Goal: Information Seeking & Learning: Find specific page/section

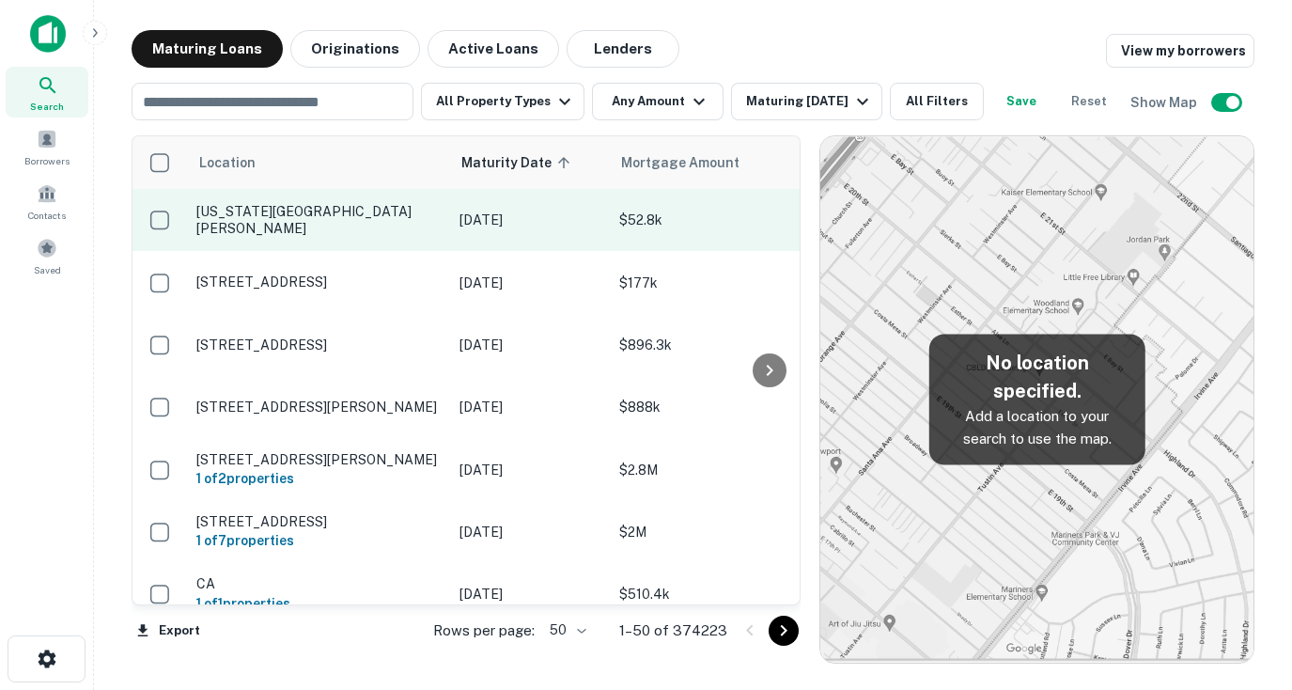
click at [318, 229] on td "Washington St Benson, IL61516" at bounding box center [318, 220] width 263 height 62
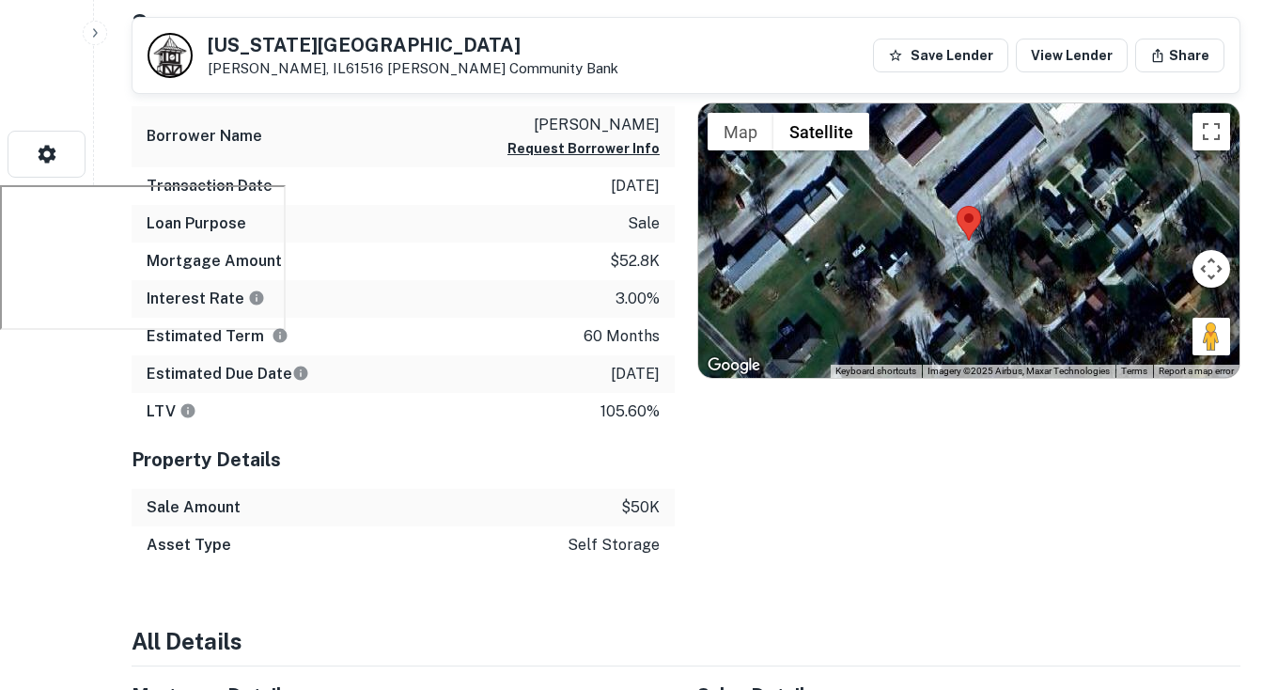
scroll to position [105, 0]
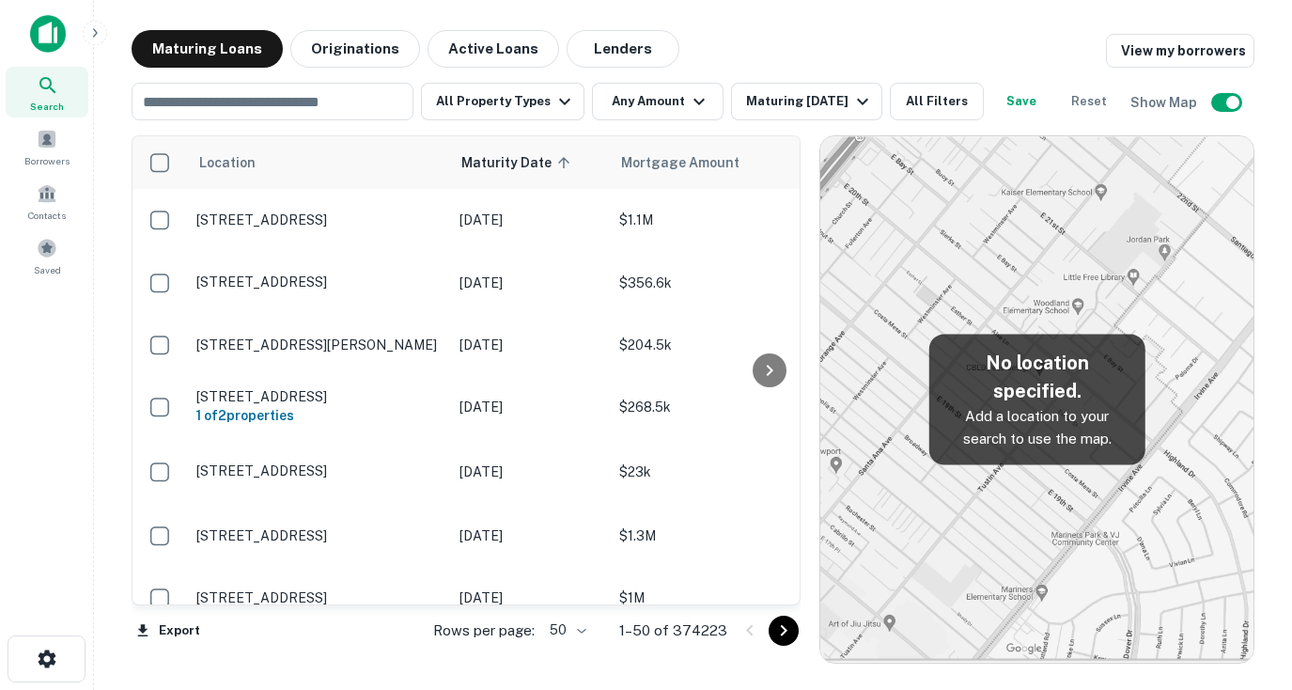
click at [926, 35] on div "Maturing Loans Originations Active Loans Lenders View my borrowers" at bounding box center [693, 49] width 1123 height 38
click at [669, 113] on button "Any Amount" at bounding box center [658, 102] width 132 height 38
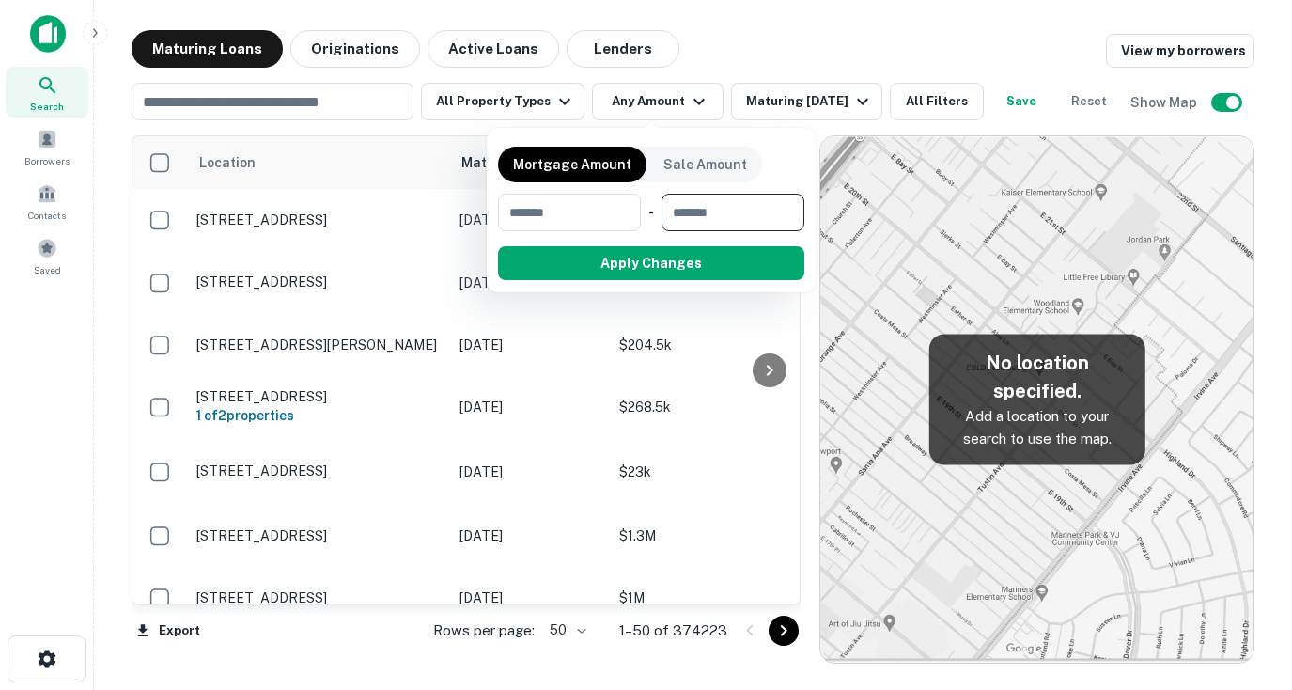
click at [703, 211] on input "number" at bounding box center [727, 213] width 130 height 38
type input "*"
type input "*******"
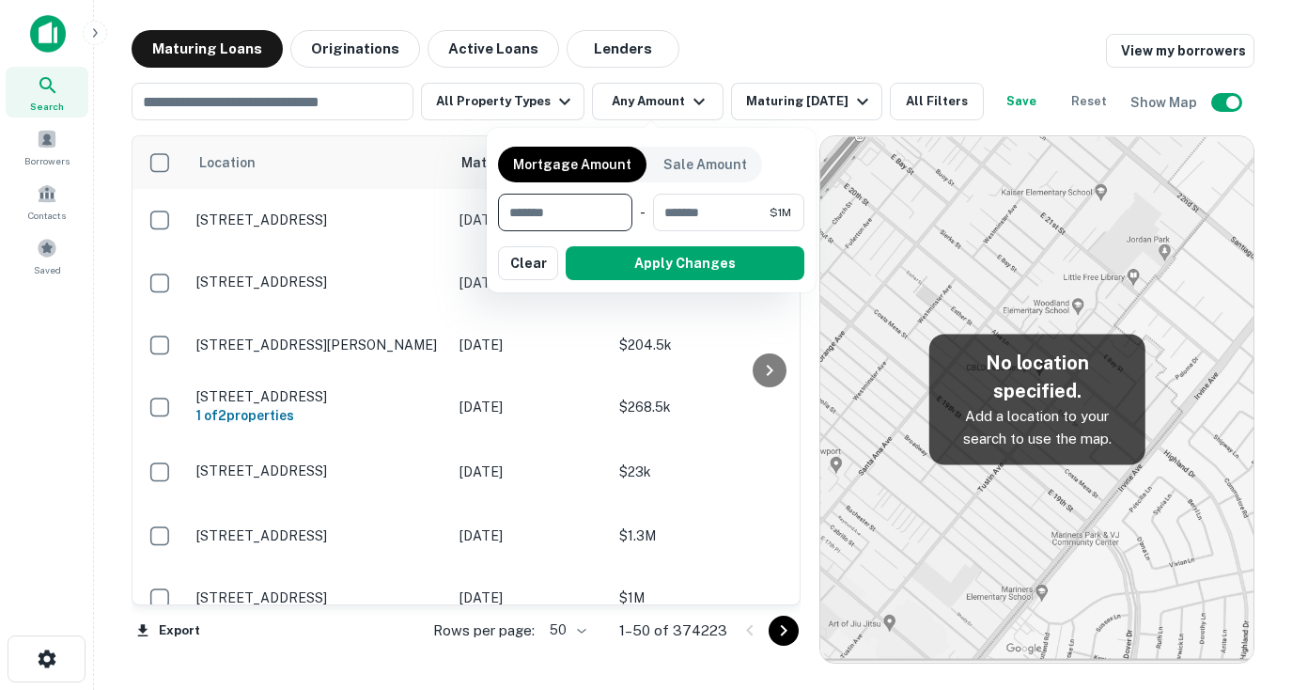
click at [588, 203] on input "number" at bounding box center [558, 213] width 121 height 38
type input "******"
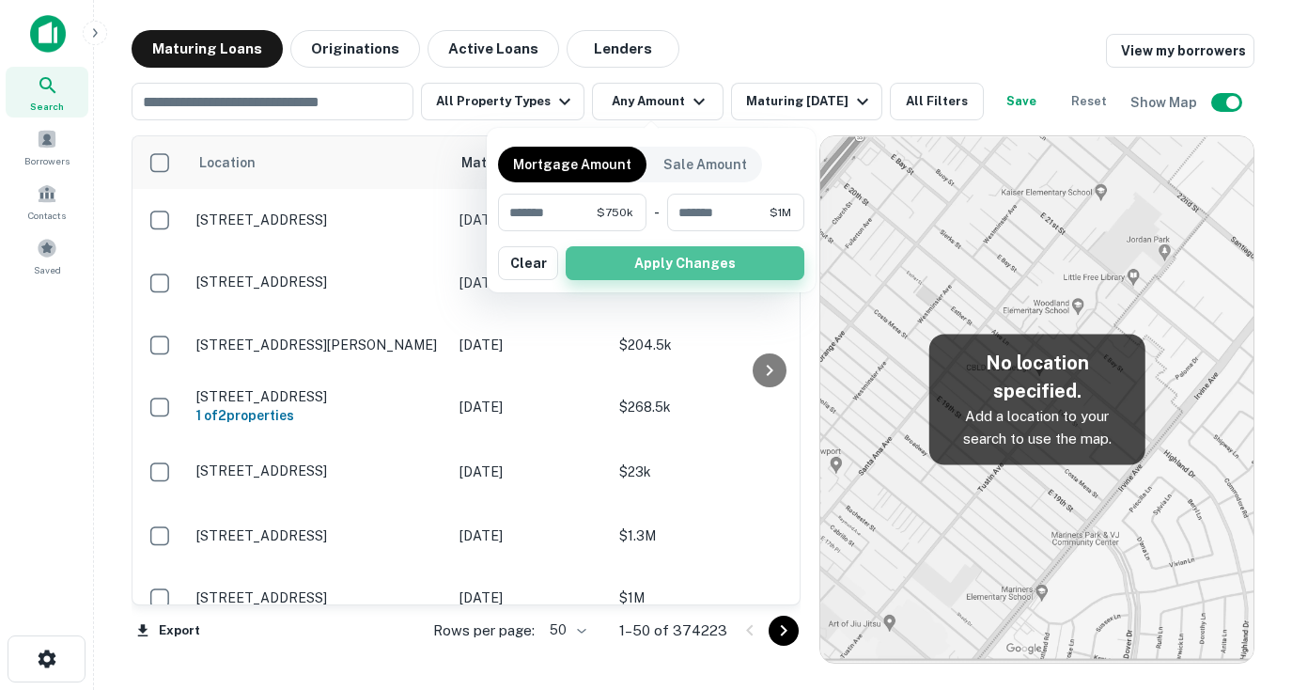
click at [664, 249] on button "Apply Changes" at bounding box center [685, 263] width 239 height 34
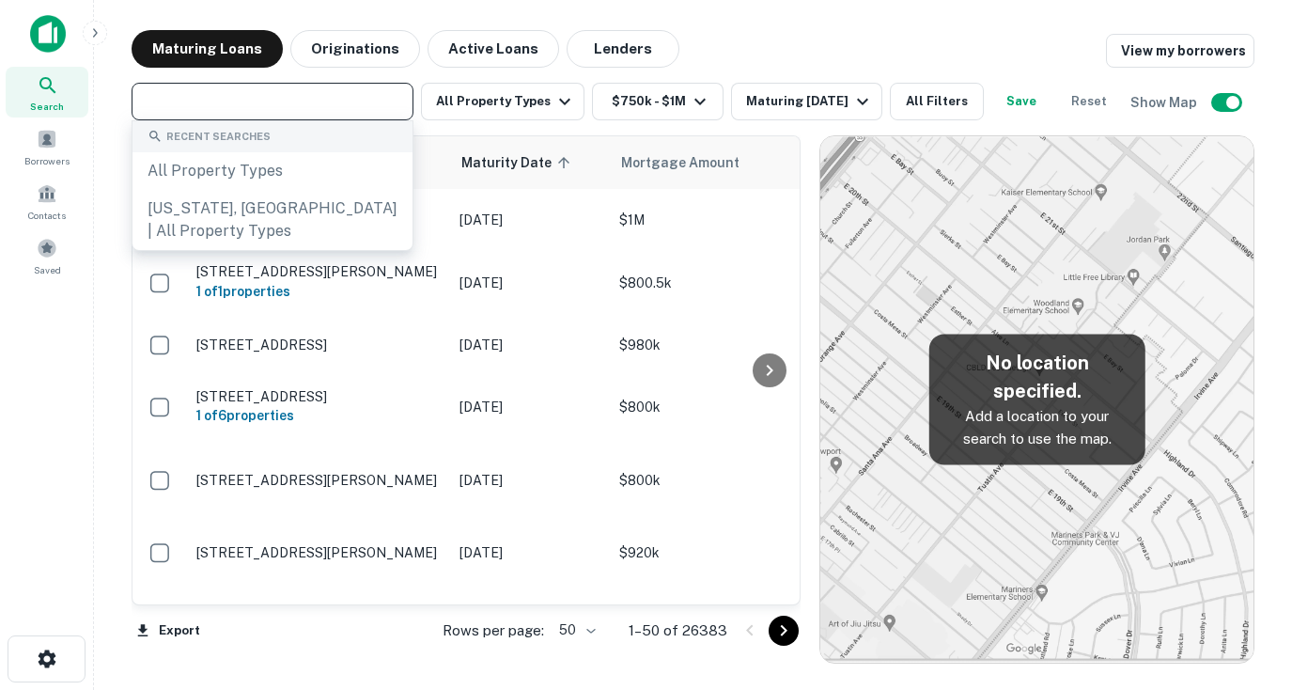
click at [319, 95] on input "text" at bounding box center [271, 101] width 268 height 26
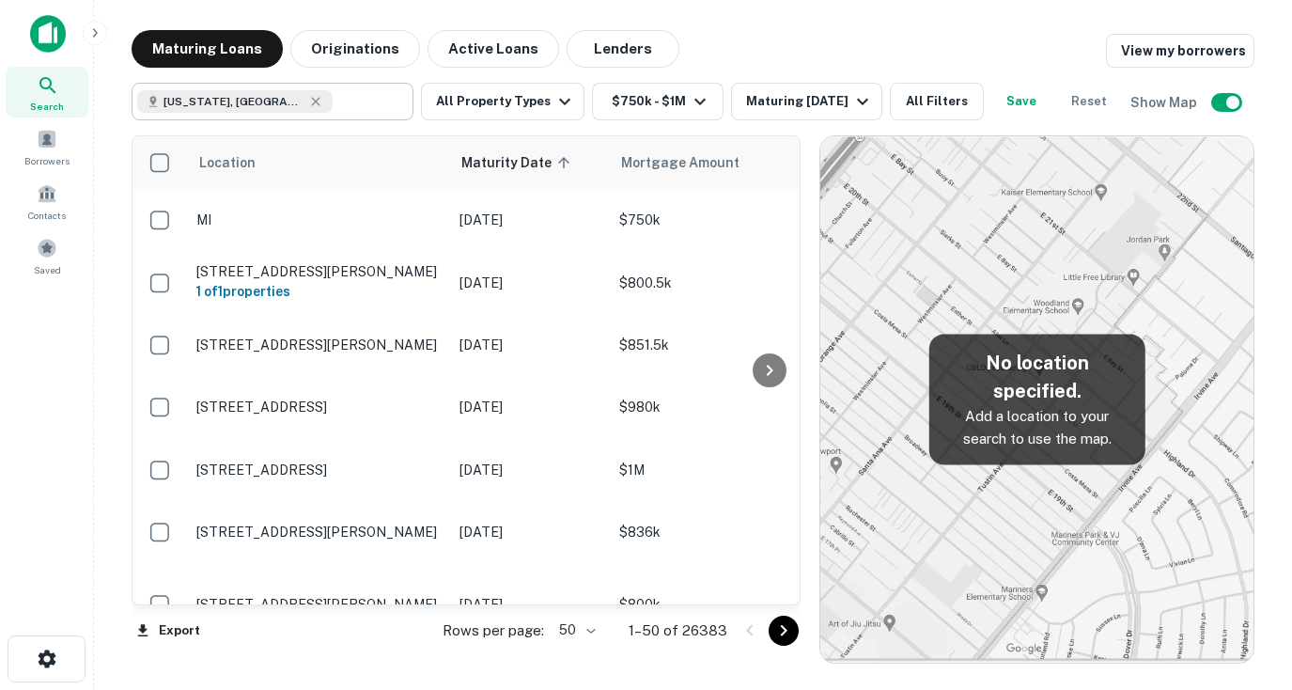
type input "**********"
click at [335, 99] on input "**********" at bounding box center [369, 101] width 72 height 26
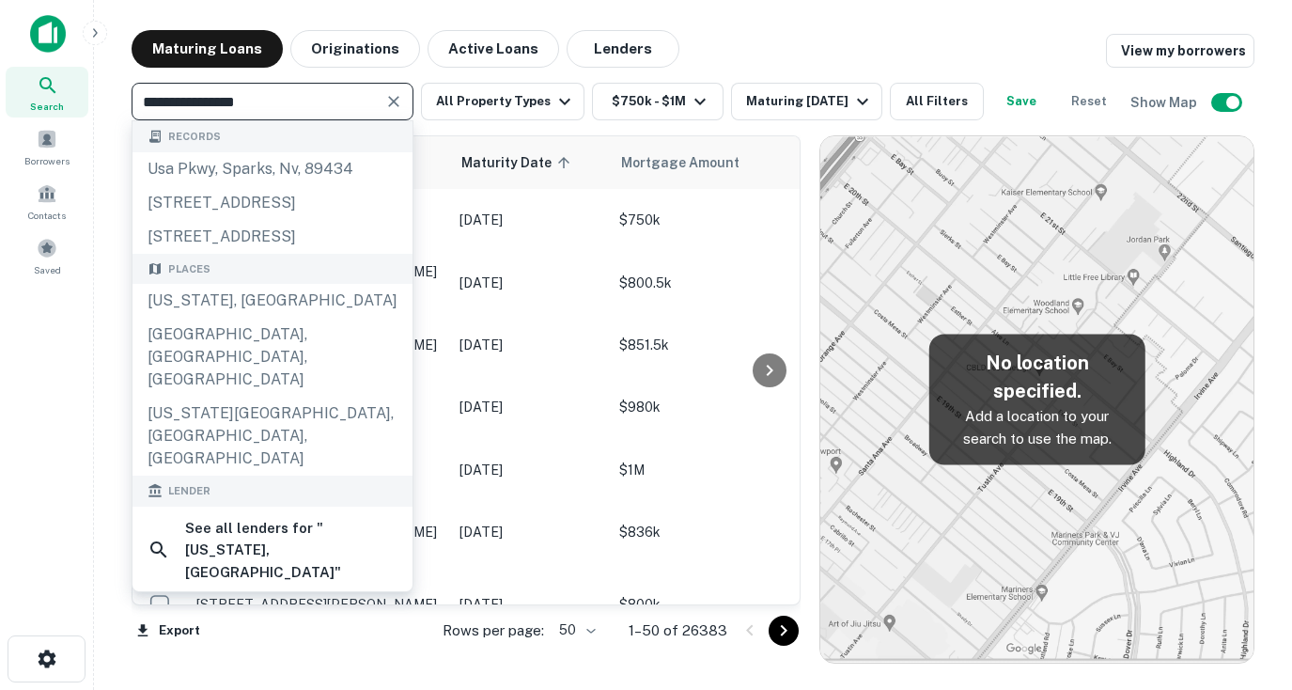
click at [379, 639] on div "Export Rows per page: 50 ** 1–50 of 26383" at bounding box center [466, 630] width 669 height 51
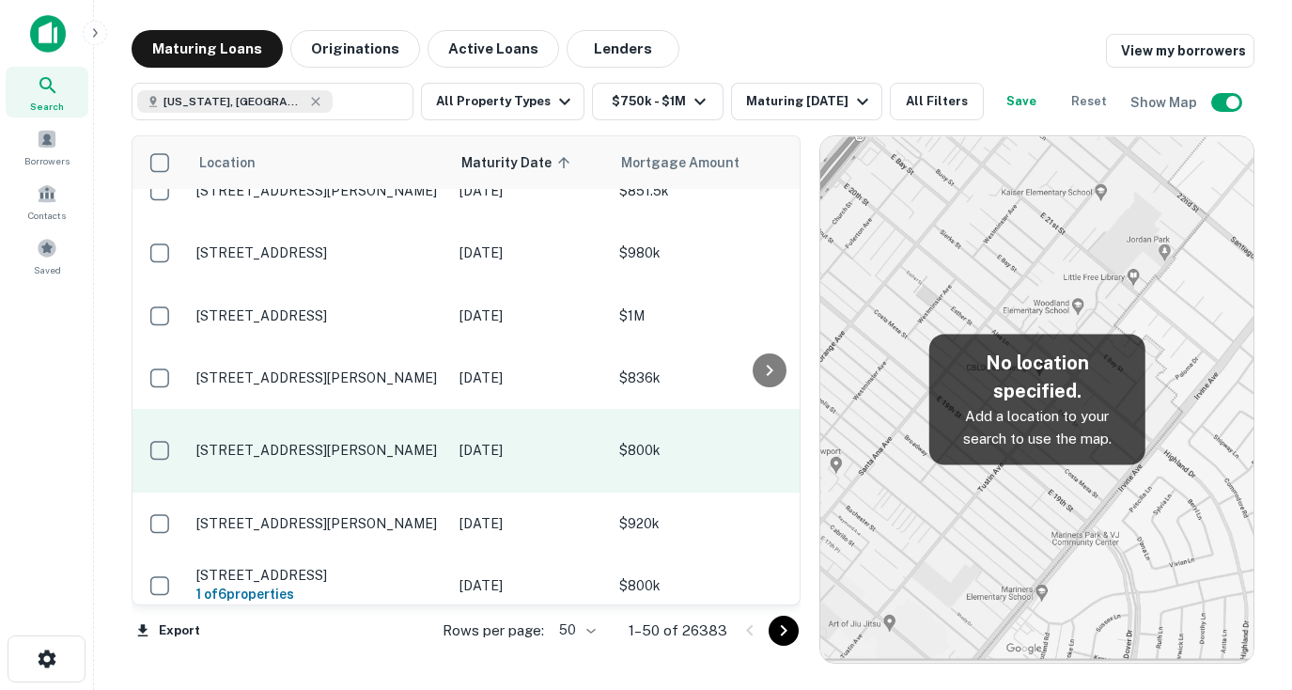
scroll to position [164, 0]
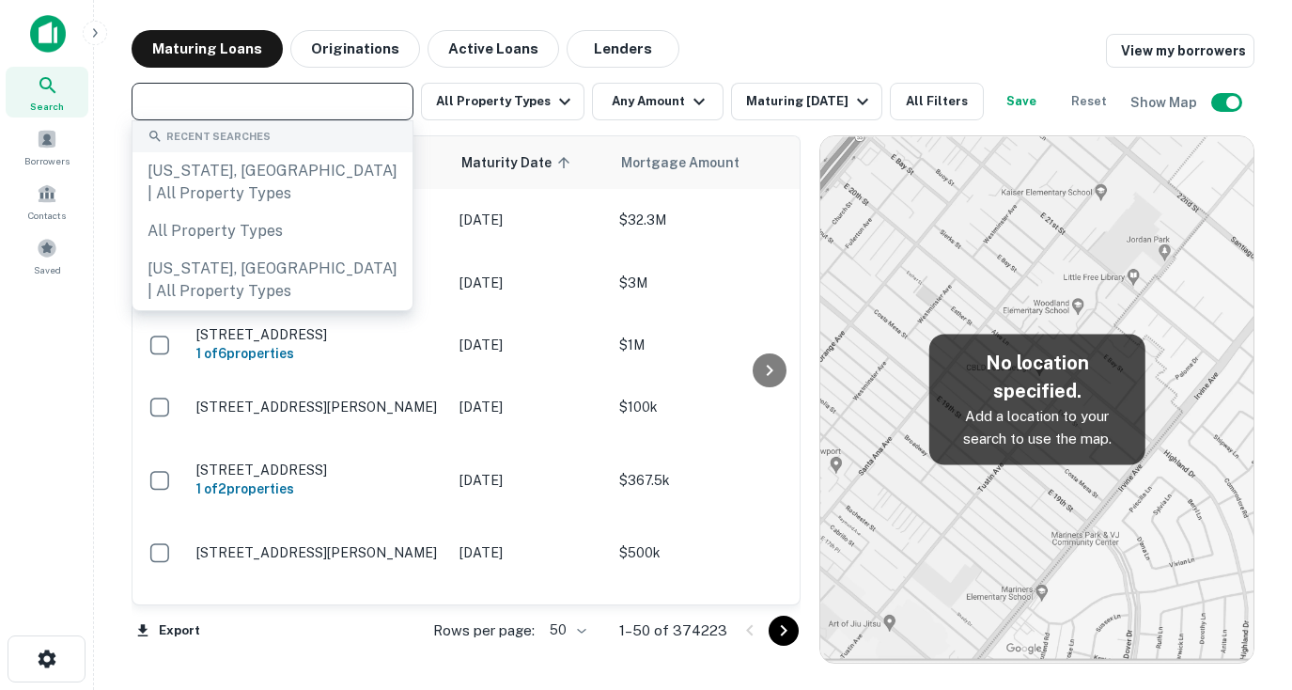
click at [345, 102] on input "text" at bounding box center [271, 101] width 268 height 26
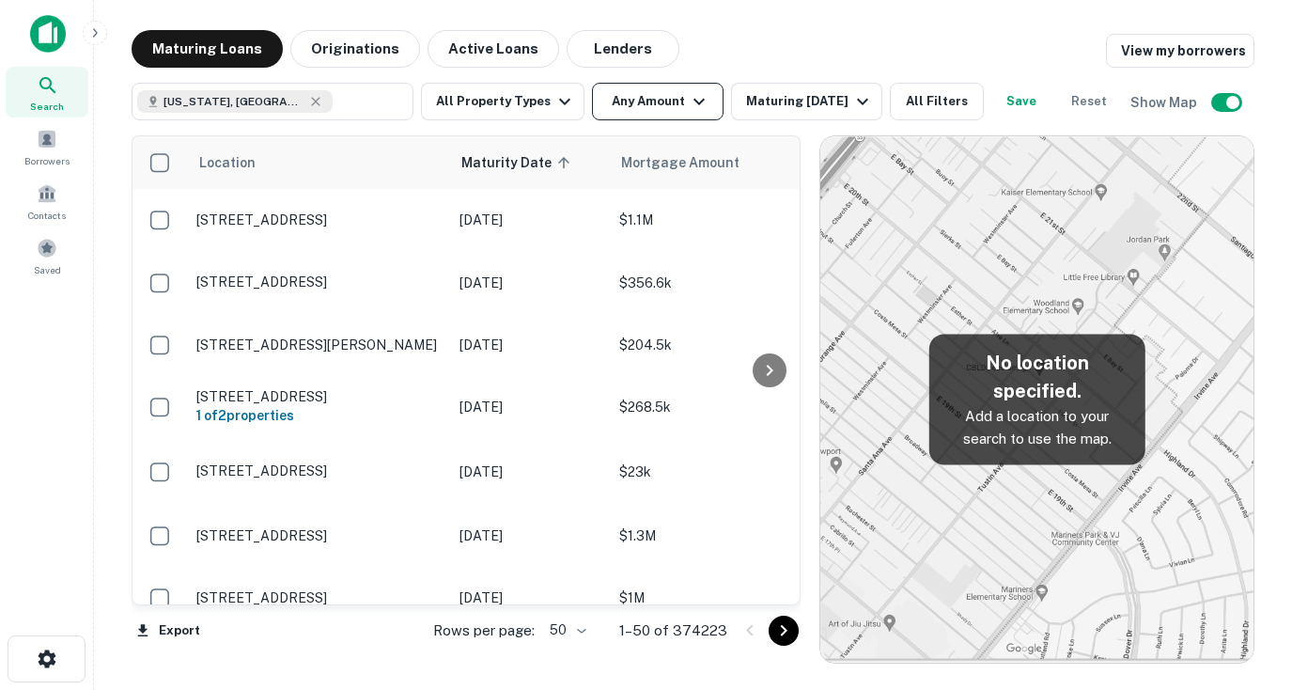
click at [657, 101] on button "Any Amount" at bounding box center [658, 102] width 132 height 38
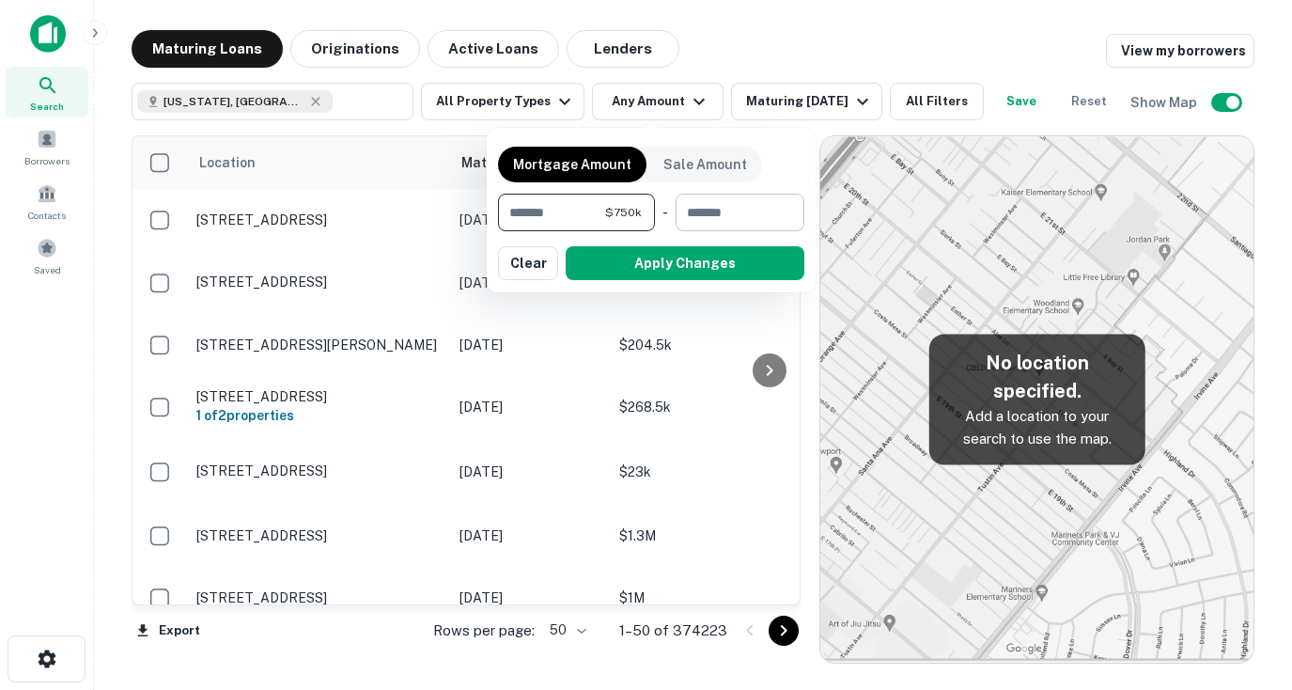
type input "******"
click at [720, 206] on input "number" at bounding box center [734, 213] width 116 height 38
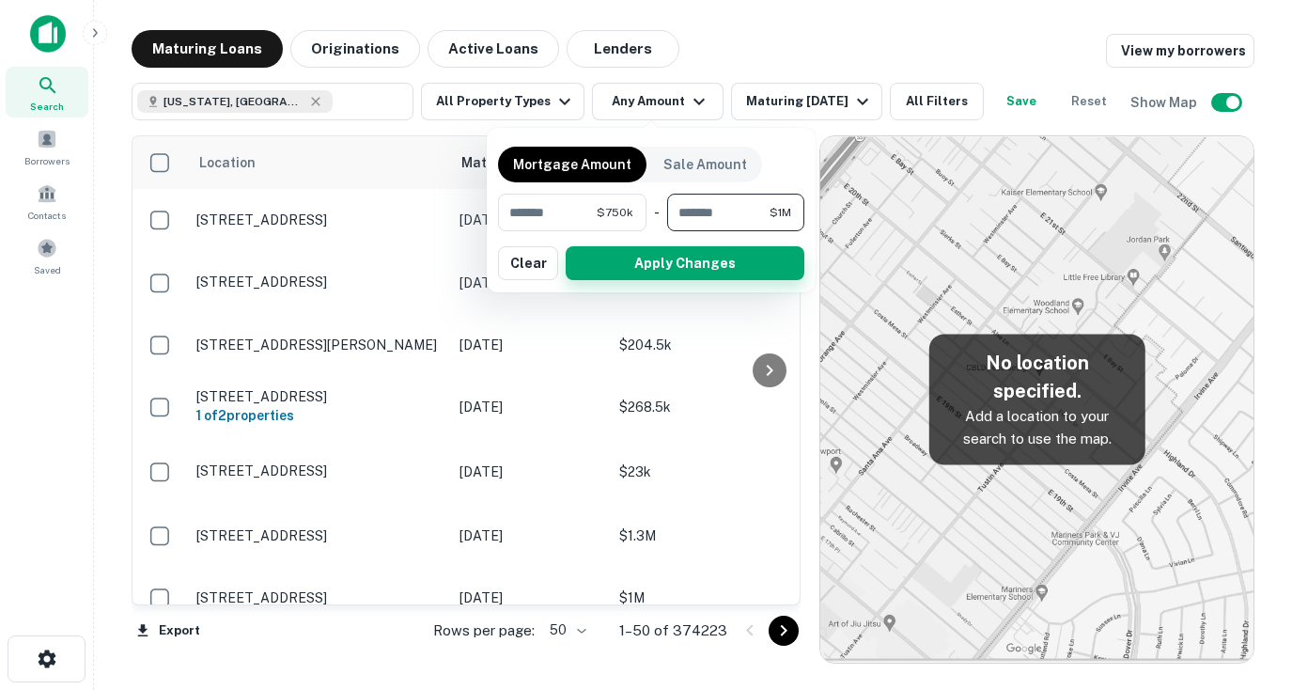
type input "*******"
click at [718, 269] on button "Apply Changes" at bounding box center [685, 263] width 239 height 34
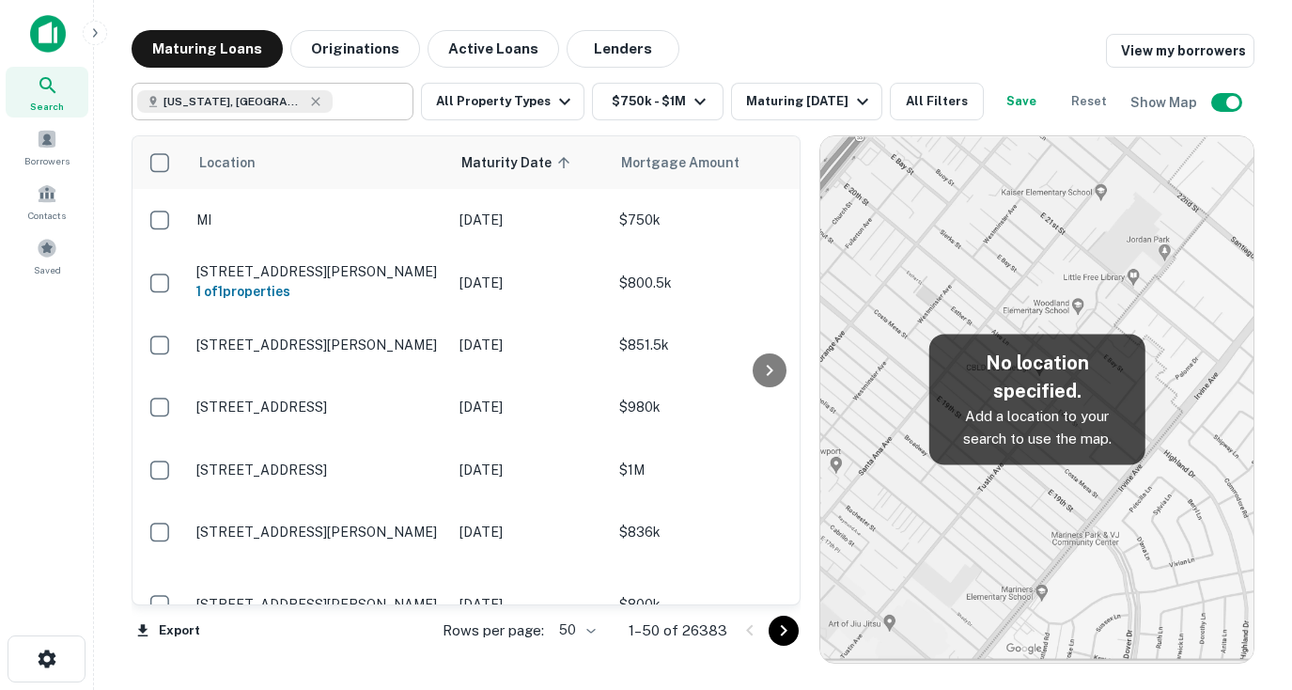
type input "**********"
click at [348, 108] on input "**********" at bounding box center [369, 101] width 72 height 26
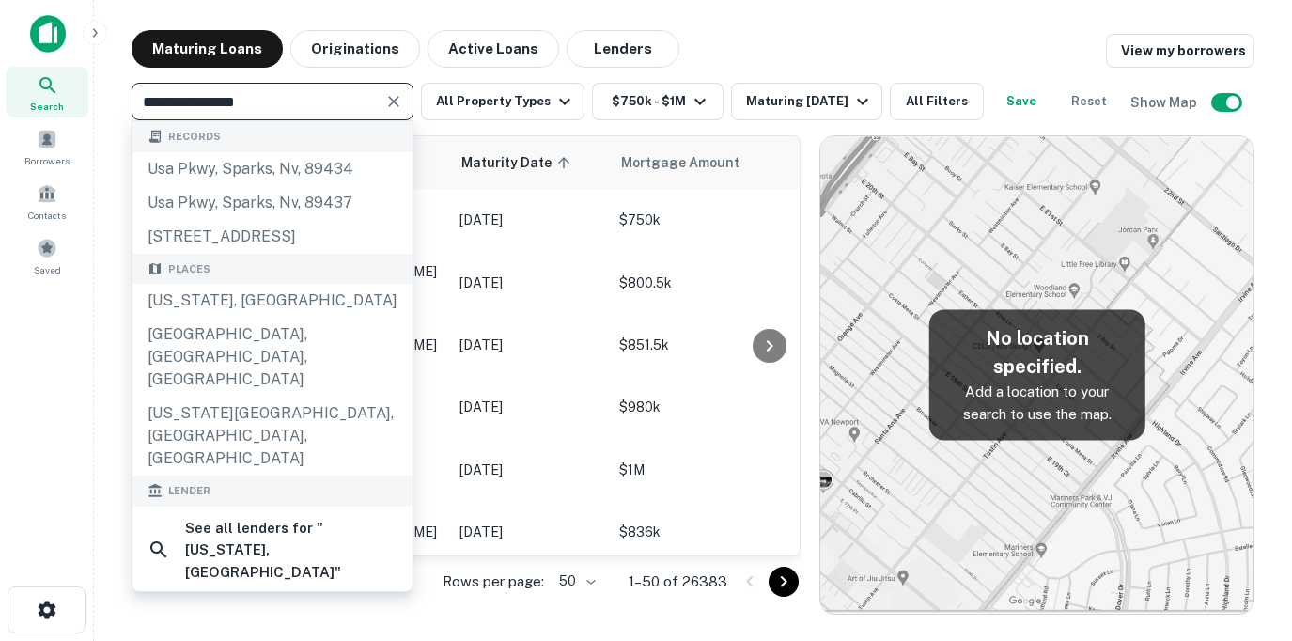
click at [309, 100] on input "**********" at bounding box center [257, 101] width 240 height 26
click at [201, 302] on div "[US_STATE], [GEOGRAPHIC_DATA]" at bounding box center [273, 301] width 280 height 34
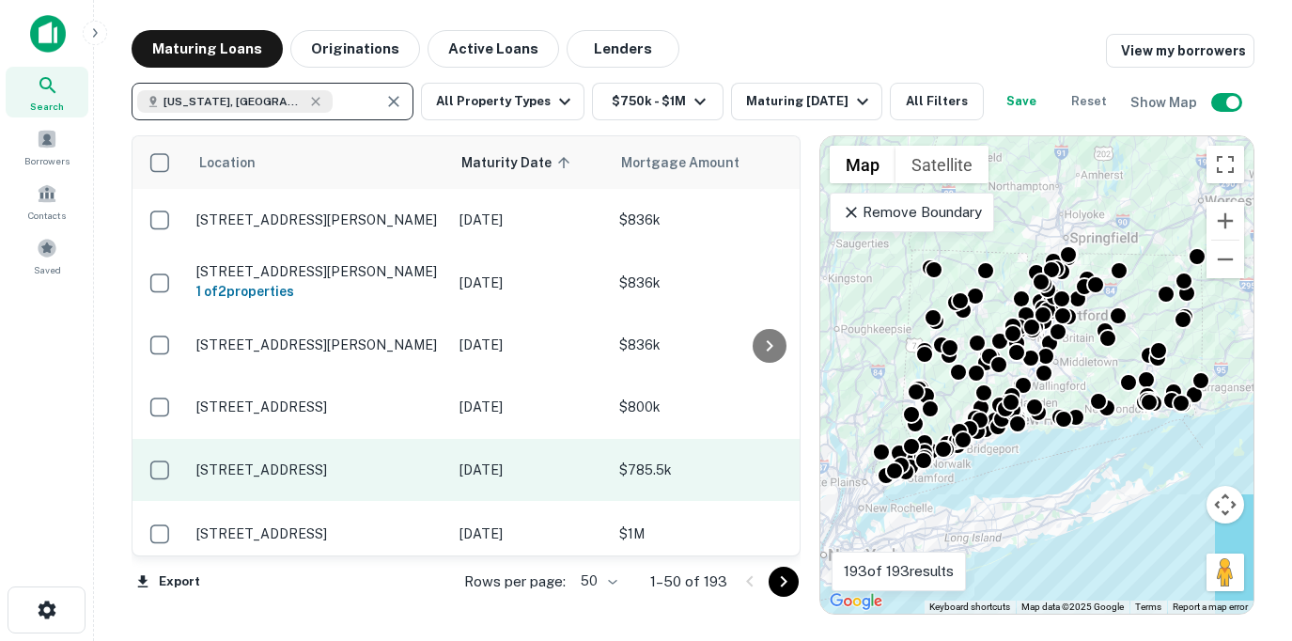
click at [333, 474] on p "50 Forest Lawn Ave Stamford, CT06905" at bounding box center [318, 469] width 244 height 17
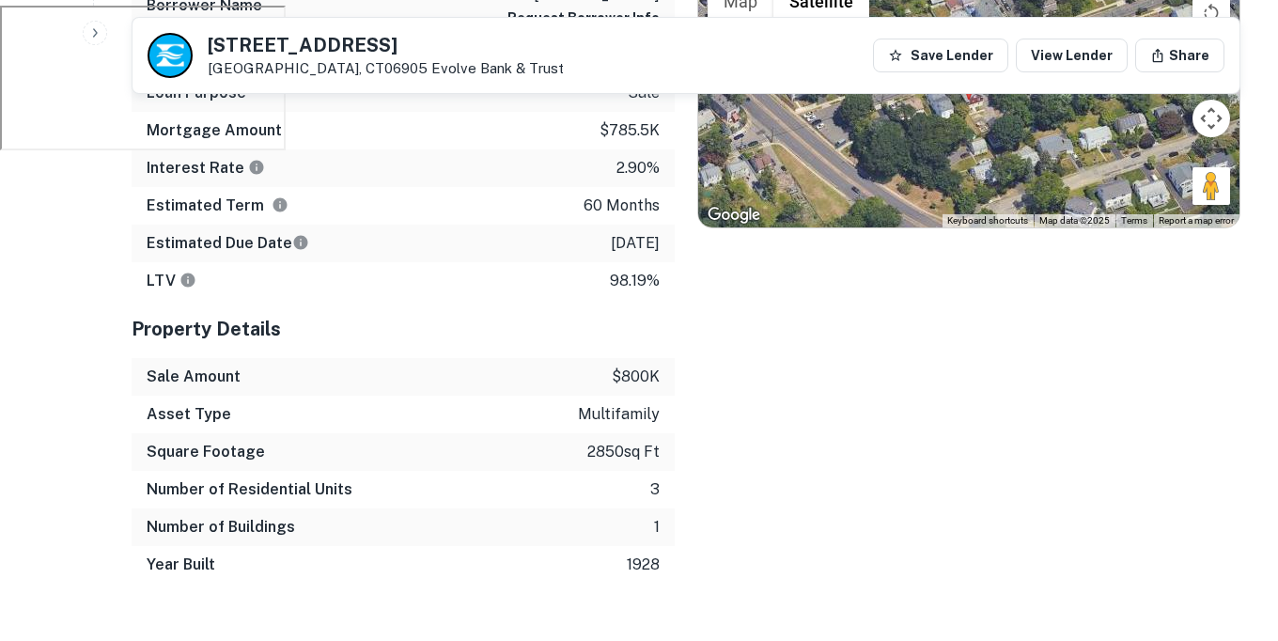
scroll to position [630, 0]
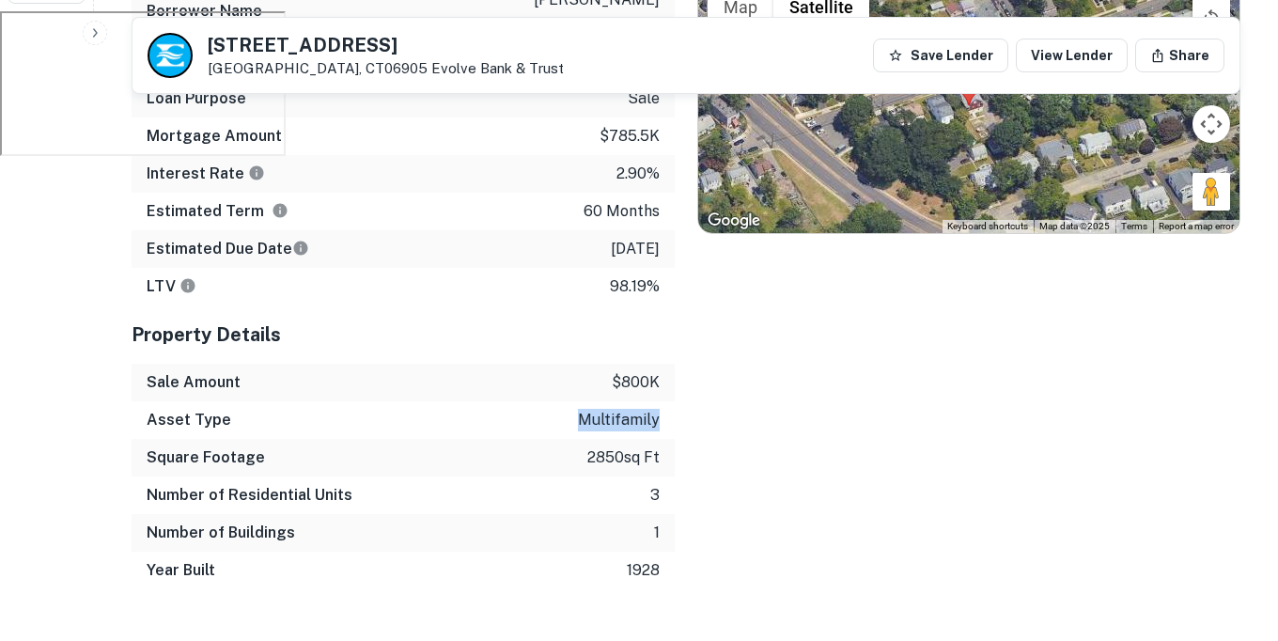
drag, startPoint x: 582, startPoint y: 420, endPoint x: 669, endPoint y: 420, distance: 87.4
click at [669, 420] on div "Asset Type multifamily" at bounding box center [403, 420] width 543 height 38
click at [665, 420] on div "Asset Type multifamily" at bounding box center [403, 420] width 543 height 38
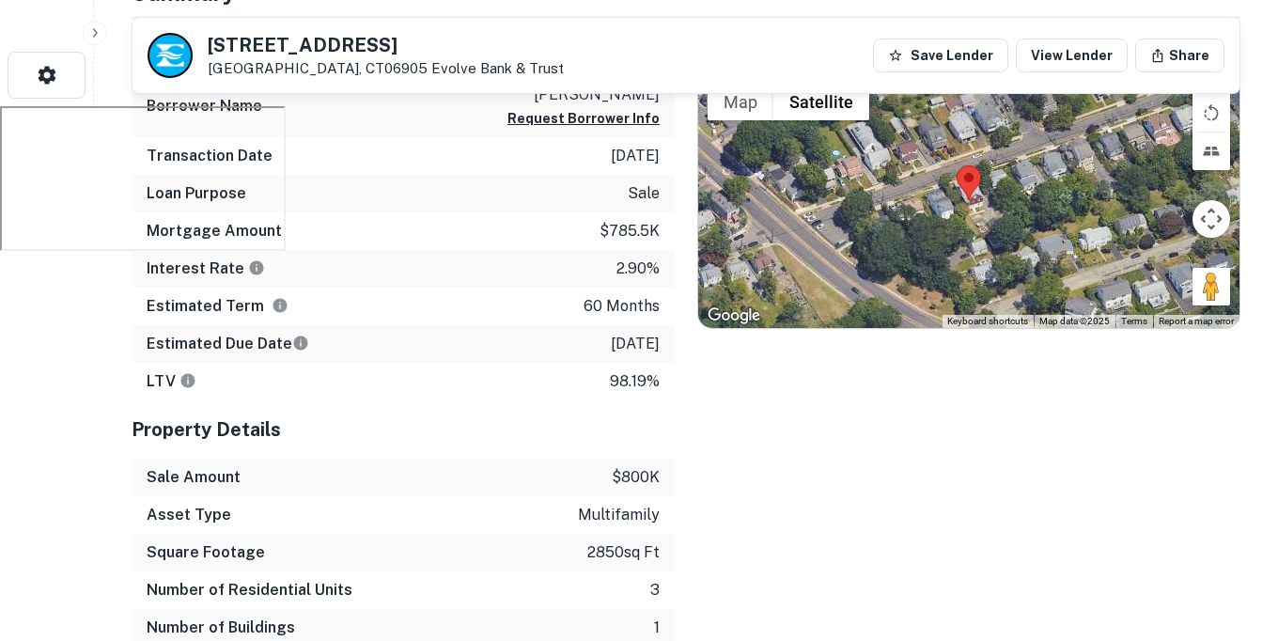
scroll to position [478, 0]
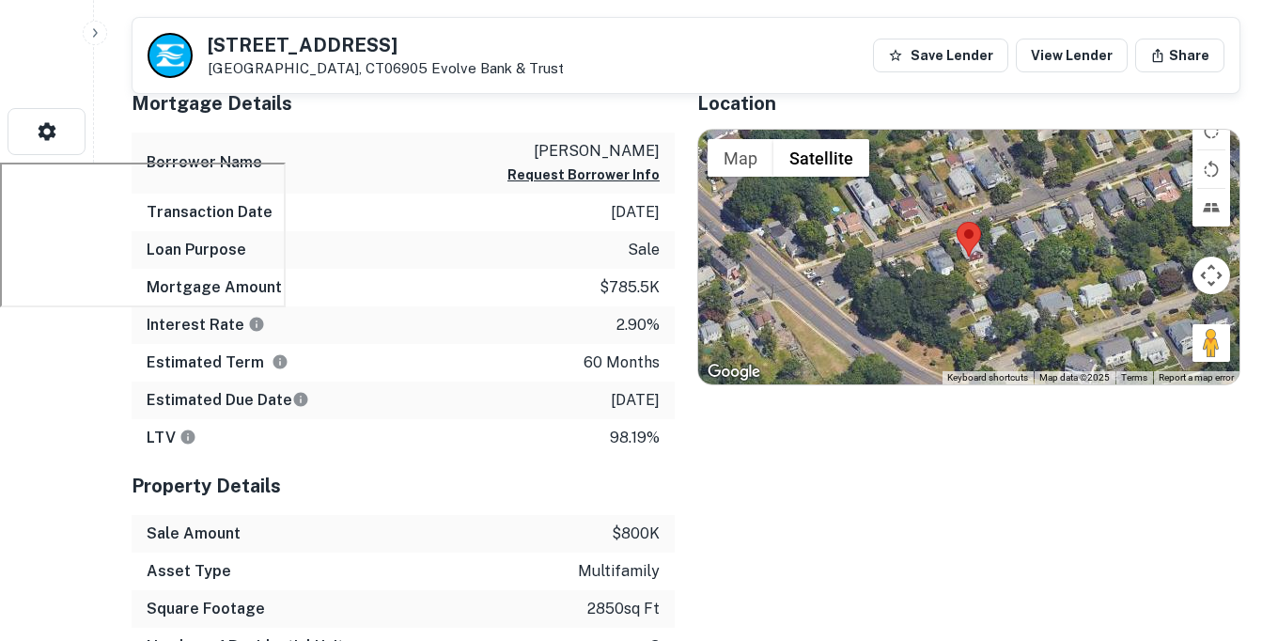
drag, startPoint x: 611, startPoint y: 211, endPoint x: 658, endPoint y: 212, distance: 47.0
click at [658, 212] on div "Transaction Date 9/8/2020" at bounding box center [403, 213] width 543 height 38
click at [669, 212] on div "Transaction Date 9/8/2020" at bounding box center [403, 213] width 543 height 38
drag, startPoint x: 587, startPoint y: 402, endPoint x: 660, endPoint y: 395, distance: 72.7
click at [660, 395] on div "Estimated Due Date 9/8/2025" at bounding box center [403, 401] width 543 height 38
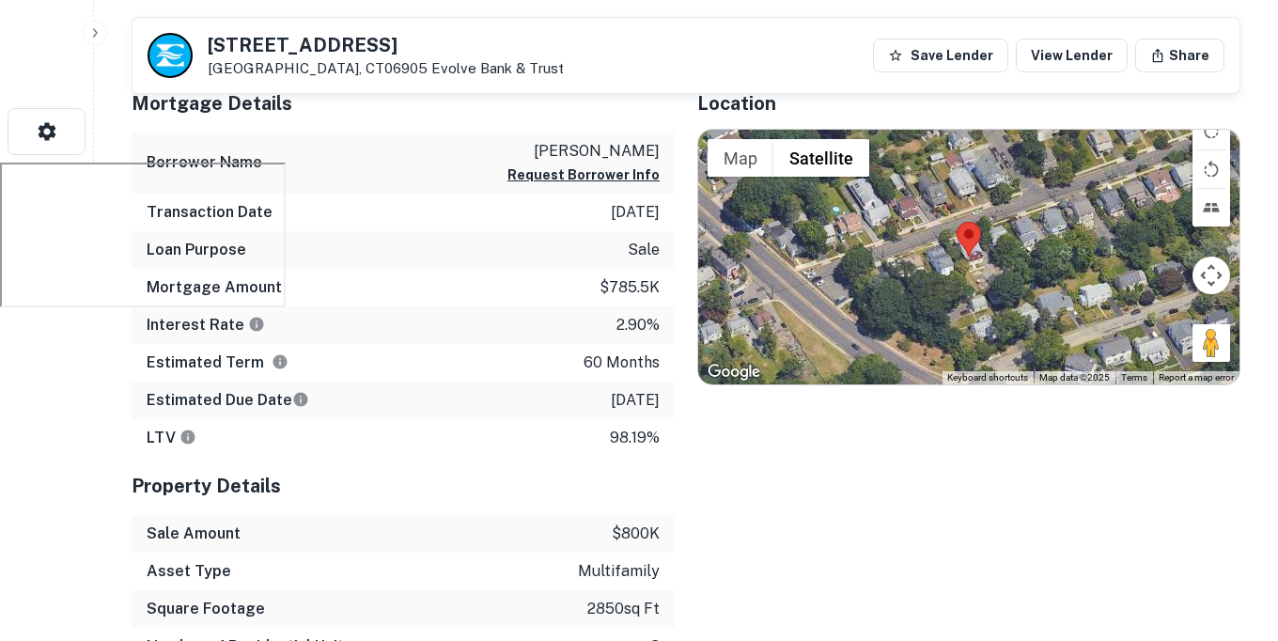
click at [663, 396] on div "Estimated Due Date 9/8/2025" at bounding box center [403, 401] width 543 height 38
drag, startPoint x: 591, startPoint y: 411, endPoint x: 664, endPoint y: 405, distance: 73.5
click at [664, 405] on div "Estimated Due Date 9/8/2025" at bounding box center [403, 401] width 543 height 38
click at [522, 357] on div "Estimated Term 60 months" at bounding box center [403, 363] width 543 height 38
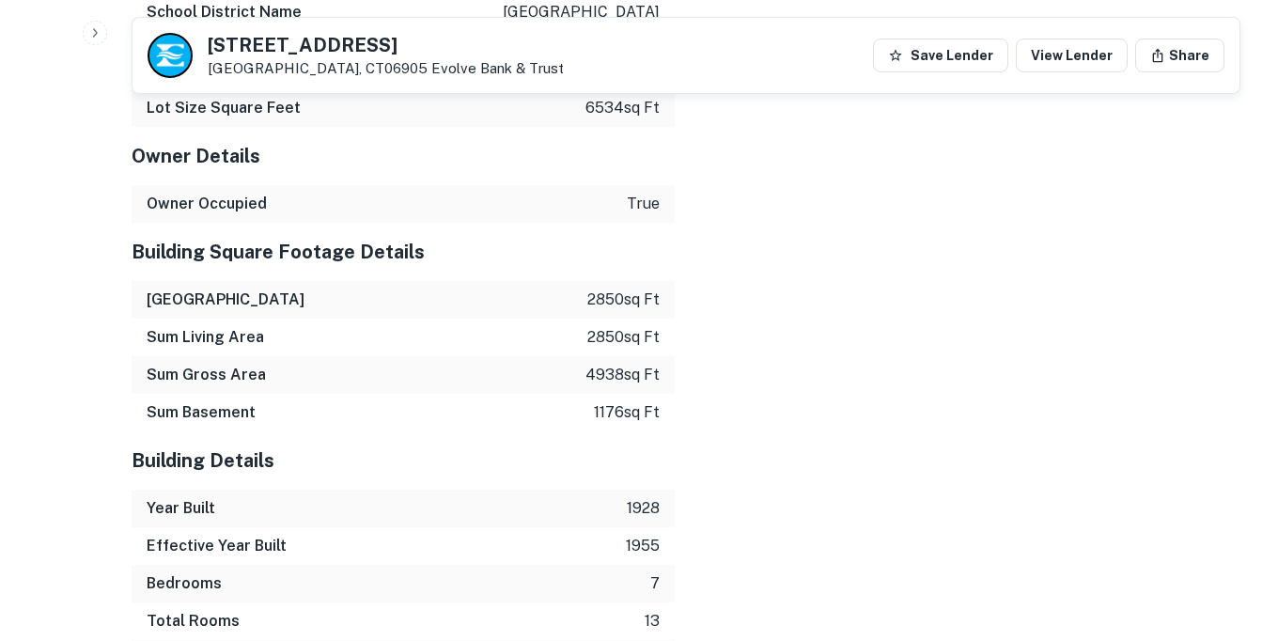
scroll to position [2201, 0]
drag, startPoint x: 634, startPoint y: 230, endPoint x: 669, endPoint y: 230, distance: 34.8
click at [669, 222] on div "Owner Occupied true" at bounding box center [403, 203] width 543 height 38
click at [400, 304] on div "Sum Building 2850 sq ft" at bounding box center [403, 299] width 543 height 38
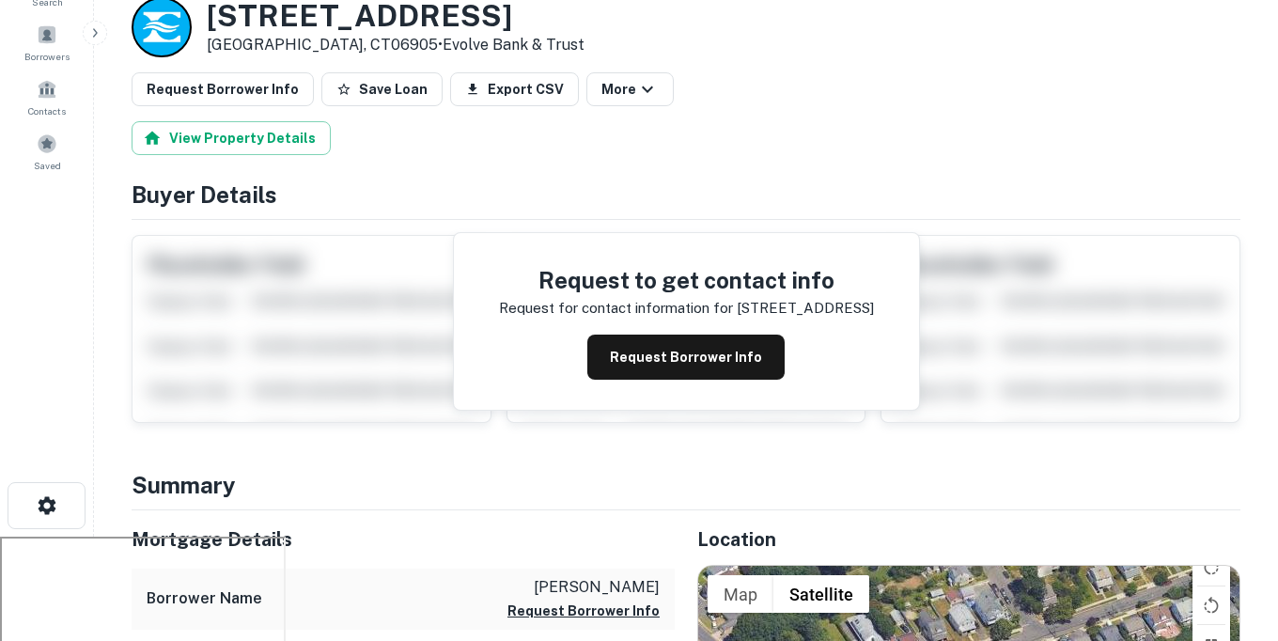
scroll to position [25, 0]
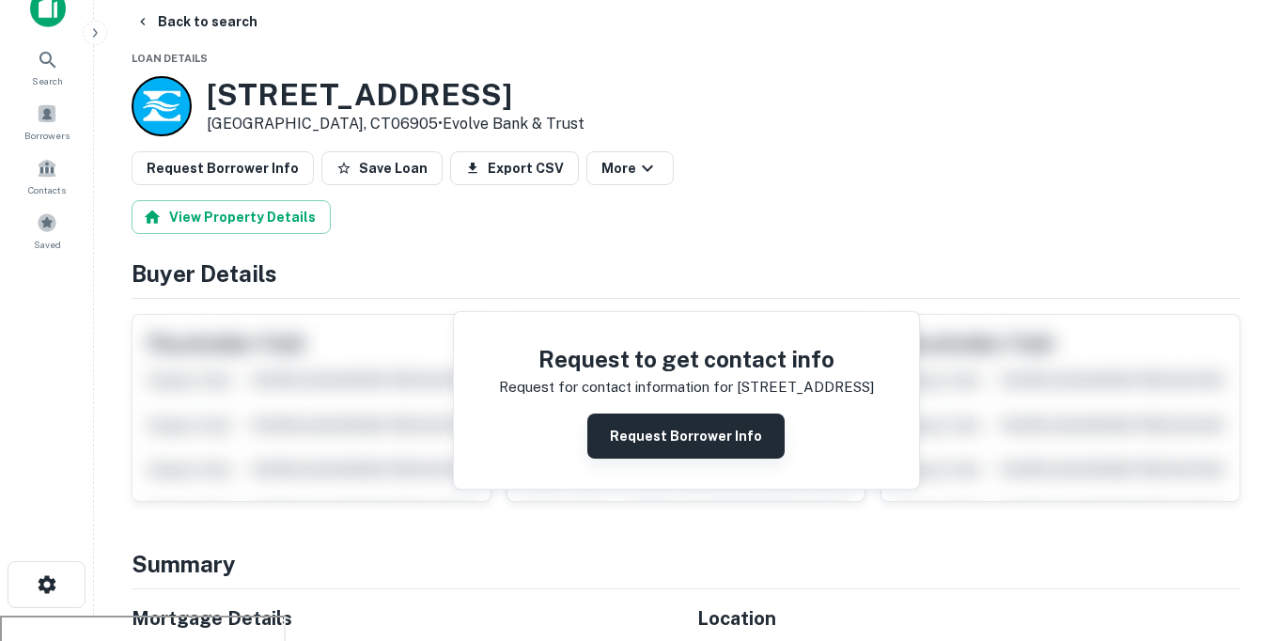
click at [665, 435] on button "Request Borrower Info" at bounding box center [685, 435] width 197 height 45
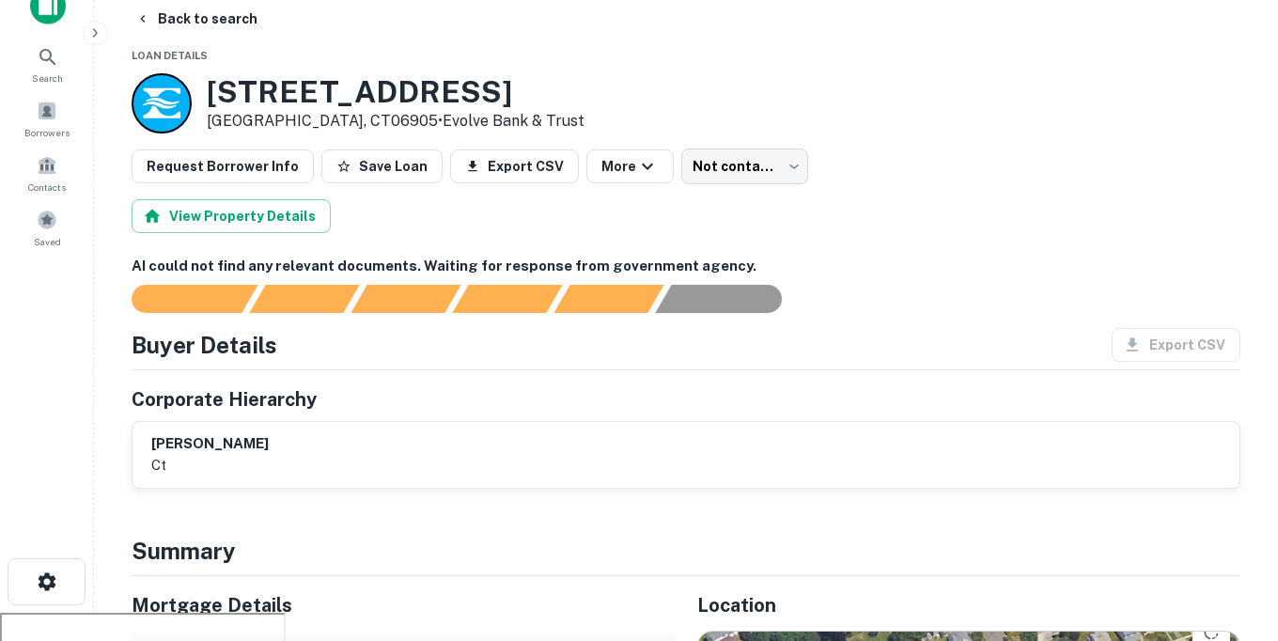
scroll to position [0, 0]
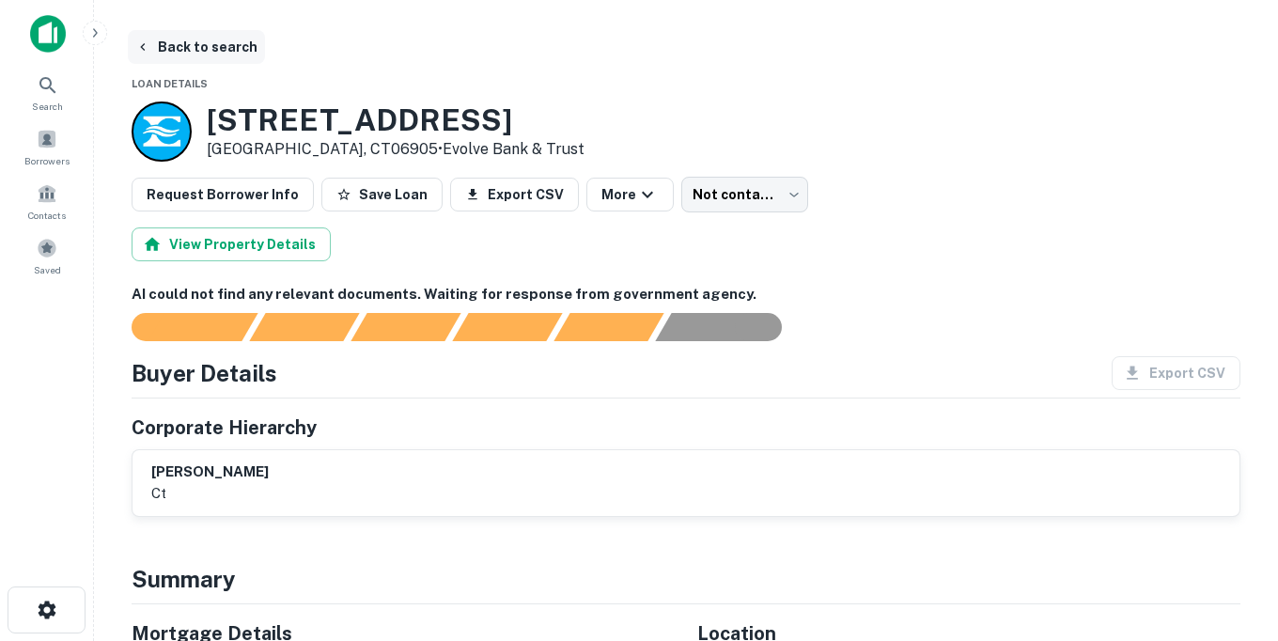
click at [176, 46] on button "Back to search" at bounding box center [196, 47] width 137 height 34
click at [199, 50] on button "Back to search" at bounding box center [196, 47] width 137 height 34
click at [174, 48] on button "Back to search" at bounding box center [196, 47] width 137 height 34
click at [176, 53] on button "Back to search" at bounding box center [196, 47] width 137 height 34
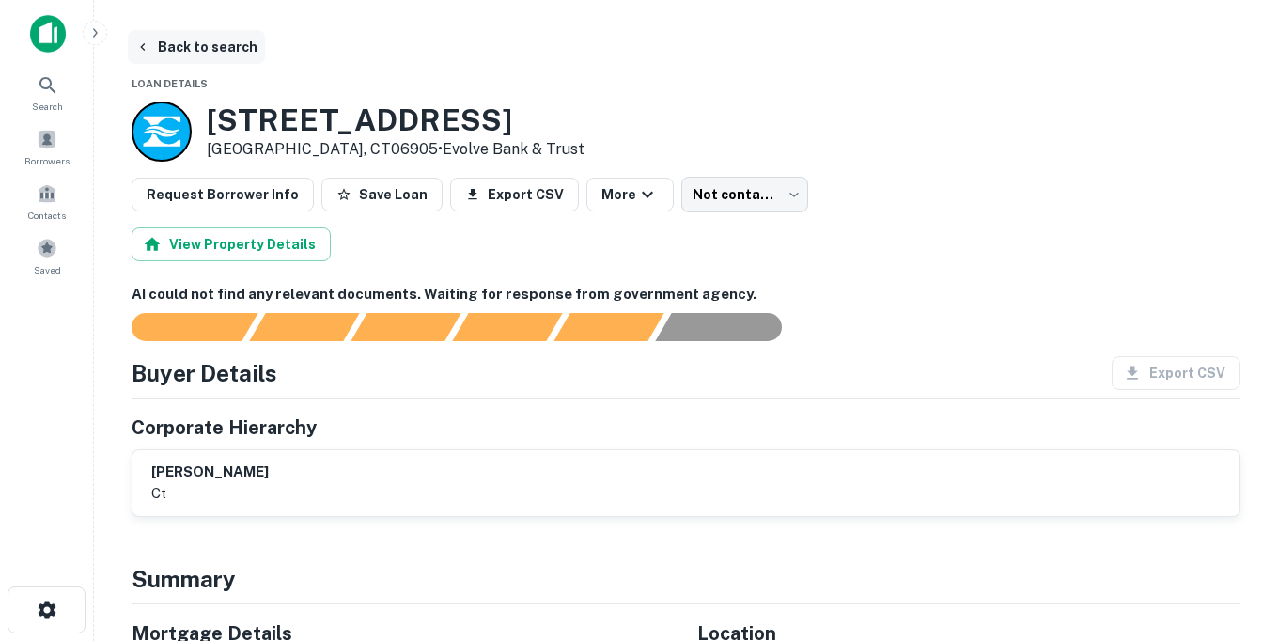
click at [215, 51] on button "Back to search" at bounding box center [196, 47] width 137 height 34
click at [47, 39] on img at bounding box center [48, 34] width 36 height 38
click at [179, 51] on button "Back to search" at bounding box center [196, 47] width 137 height 34
click at [204, 45] on button "Back to search" at bounding box center [196, 47] width 137 height 34
click at [42, 95] on icon at bounding box center [48, 85] width 23 height 23
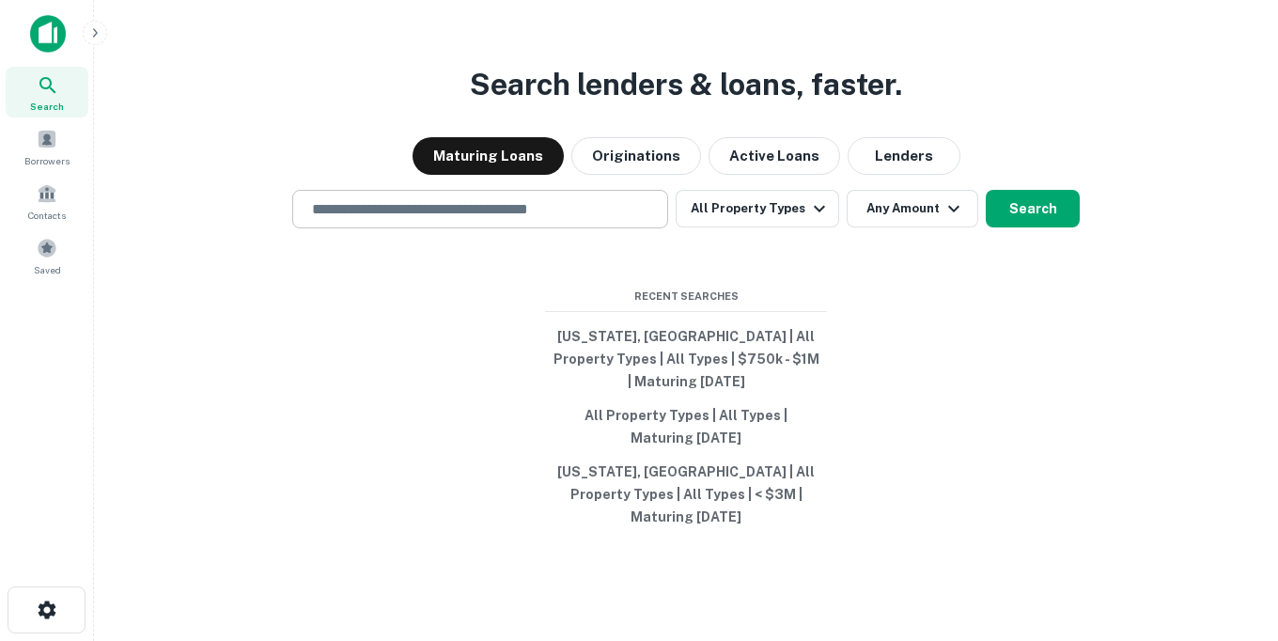
click at [486, 220] on input "text" at bounding box center [480, 209] width 359 height 22
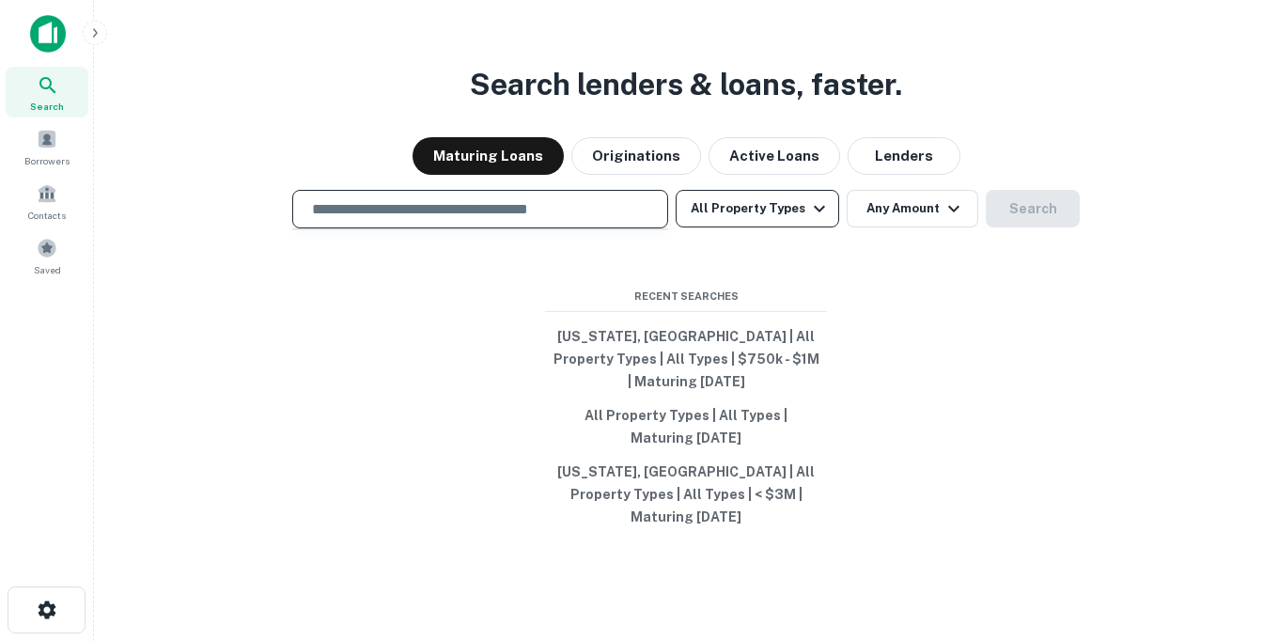
click at [734, 227] on button "All Property Types" at bounding box center [758, 209] width 164 height 38
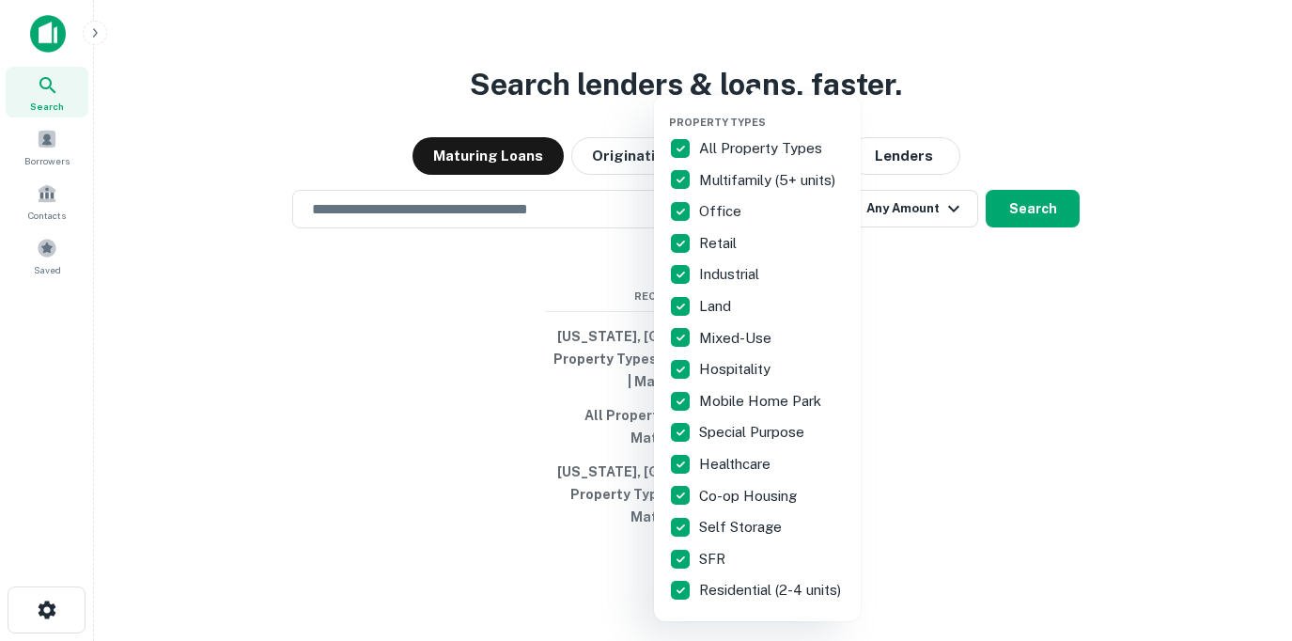
click at [531, 332] on div at bounding box center [646, 320] width 1292 height 641
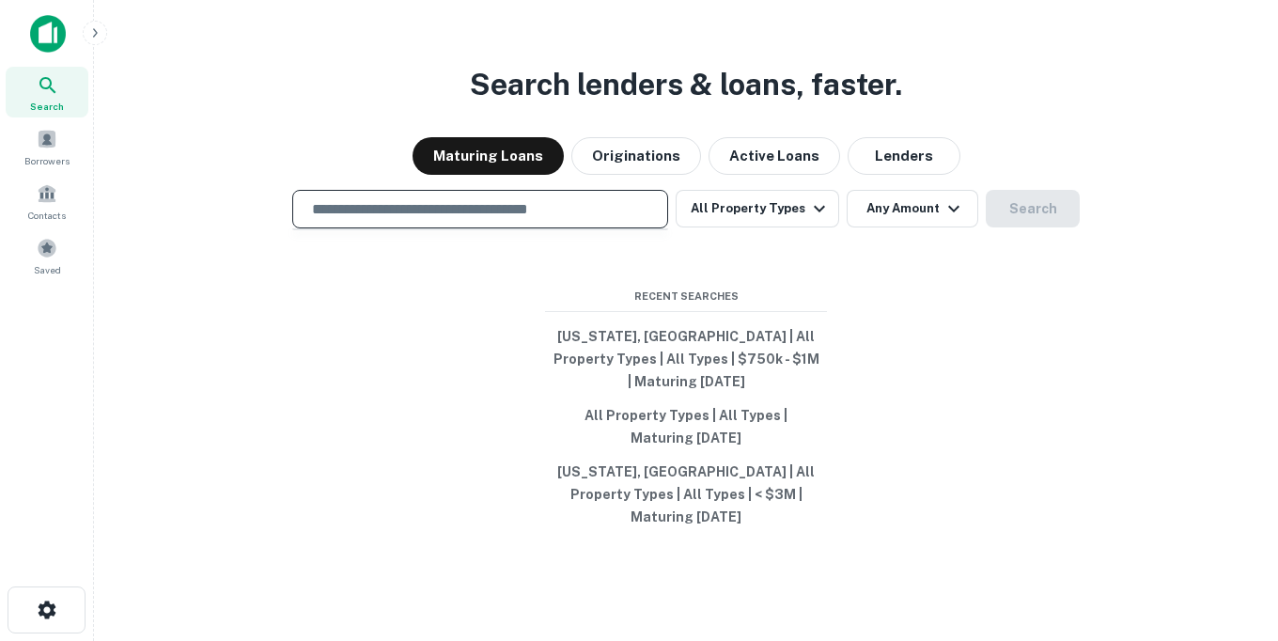
click at [526, 220] on input "text" at bounding box center [480, 209] width 359 height 22
click at [327, 350] on div "Search lenders & loans, faster. Maturing Loans Originations Active Loans Lender…" at bounding box center [686, 365] width 1154 height 641
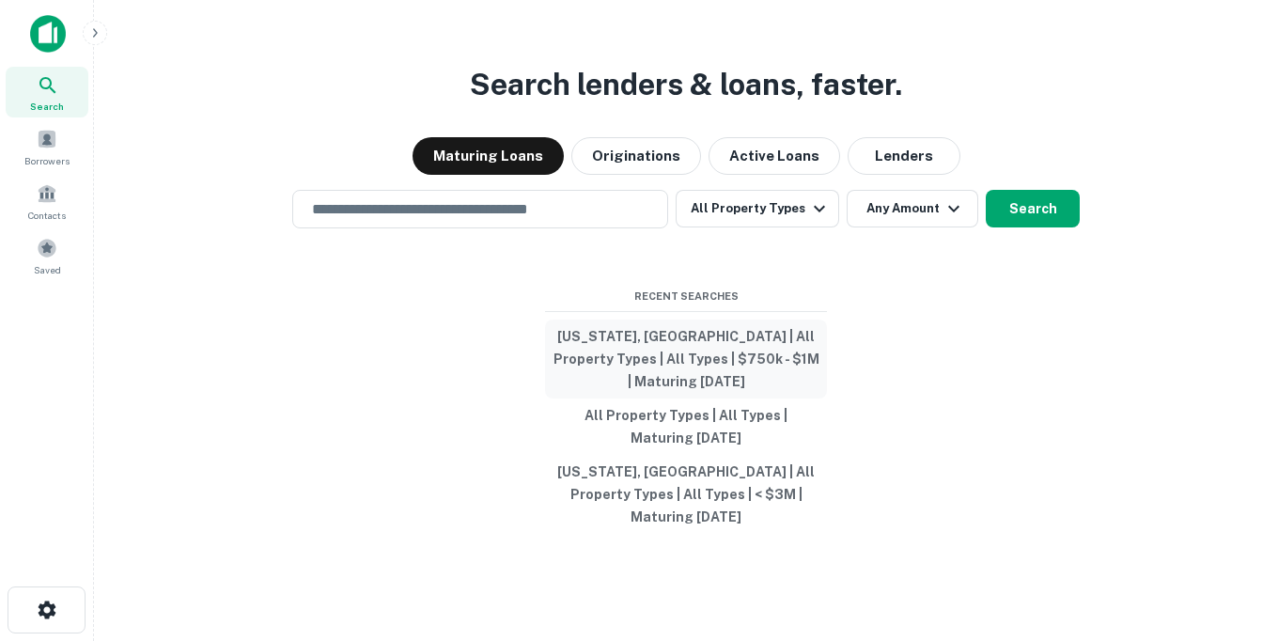
click at [679, 359] on button "Connecticut, USA | All Property Types | All Types | $750k - $1M | Maturing In 1…" at bounding box center [686, 359] width 282 height 79
type input "**********"
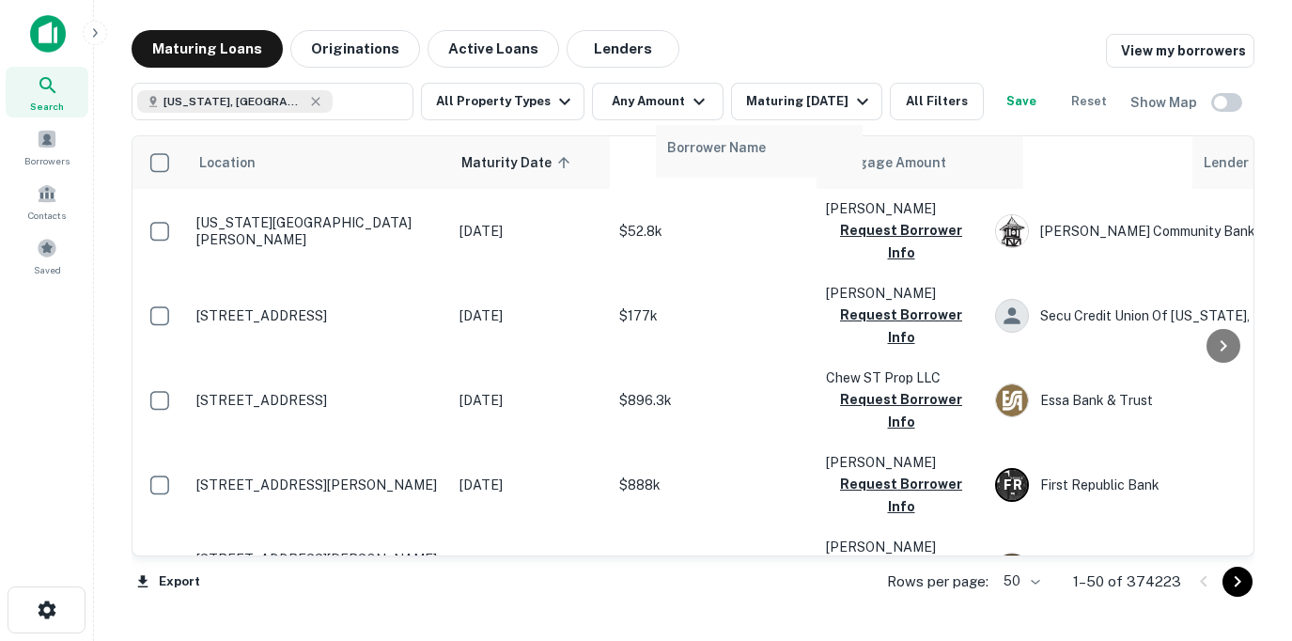
drag, startPoint x: 847, startPoint y: 166, endPoint x: 681, endPoint y: 154, distance: 165.8
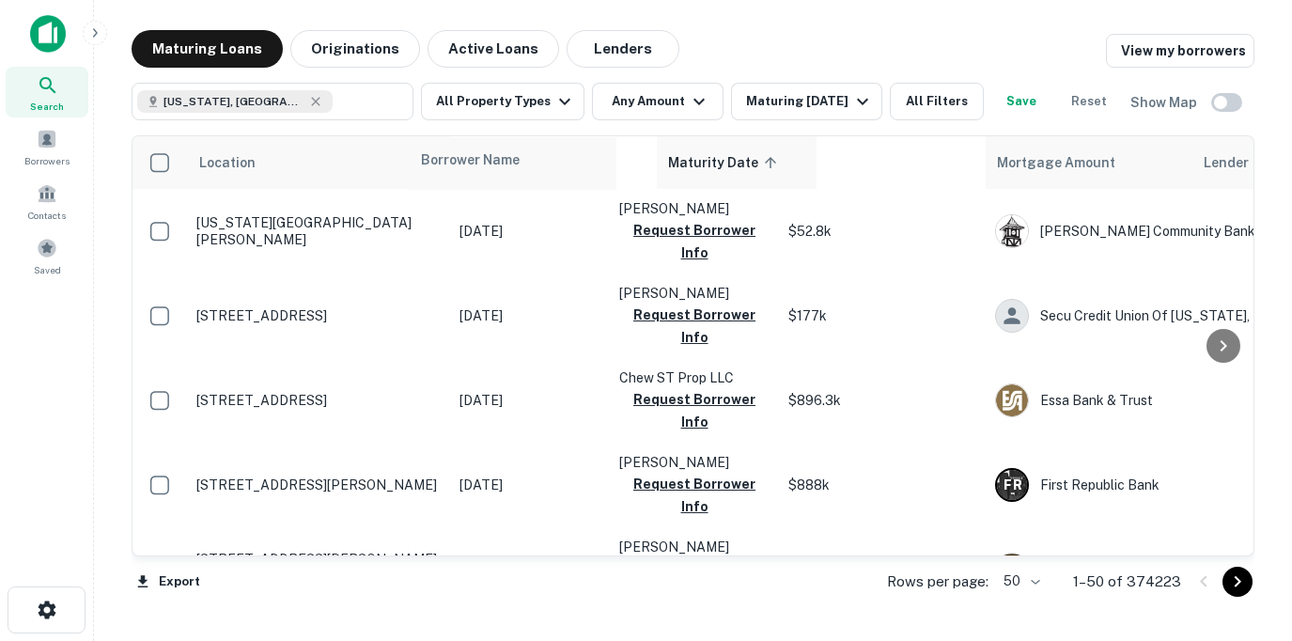
drag, startPoint x: 687, startPoint y: 157, endPoint x: 475, endPoint y: 153, distance: 212.4
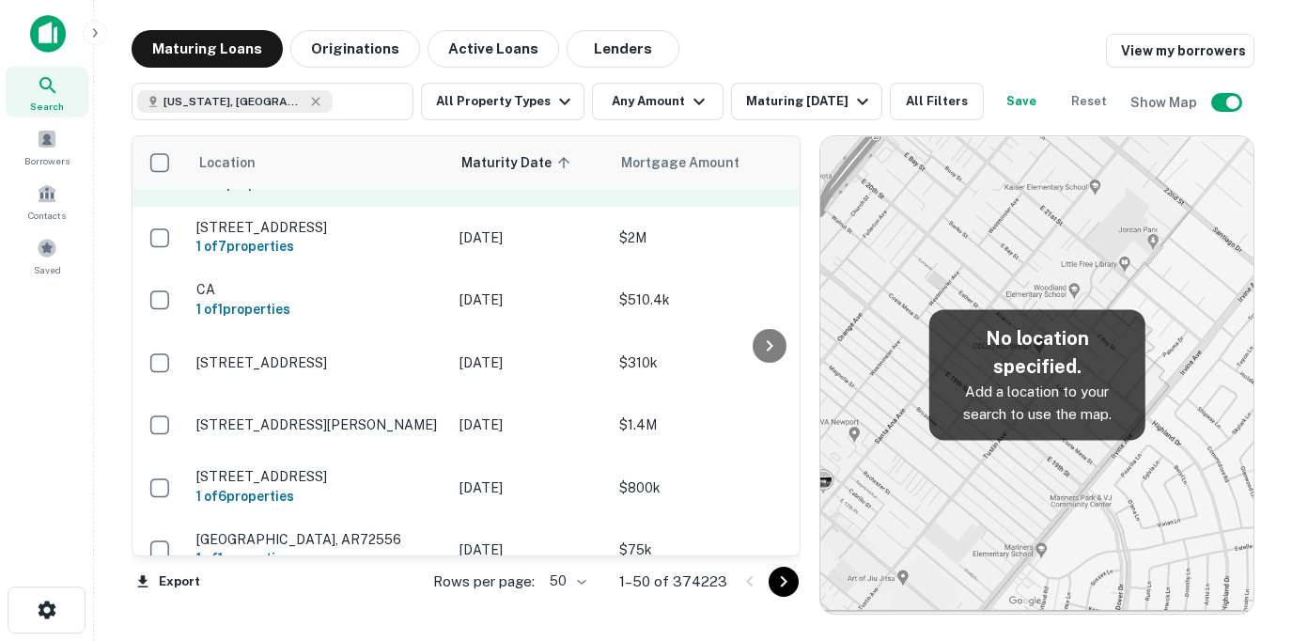
scroll to position [301, 0]
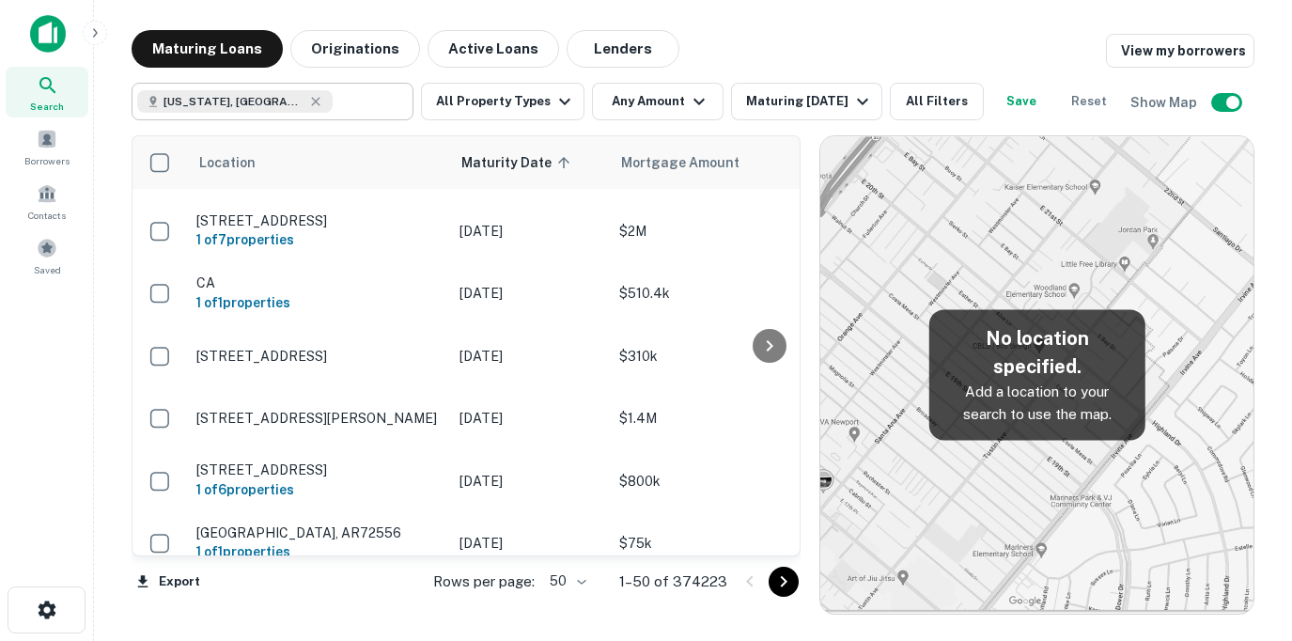
type input "**********"
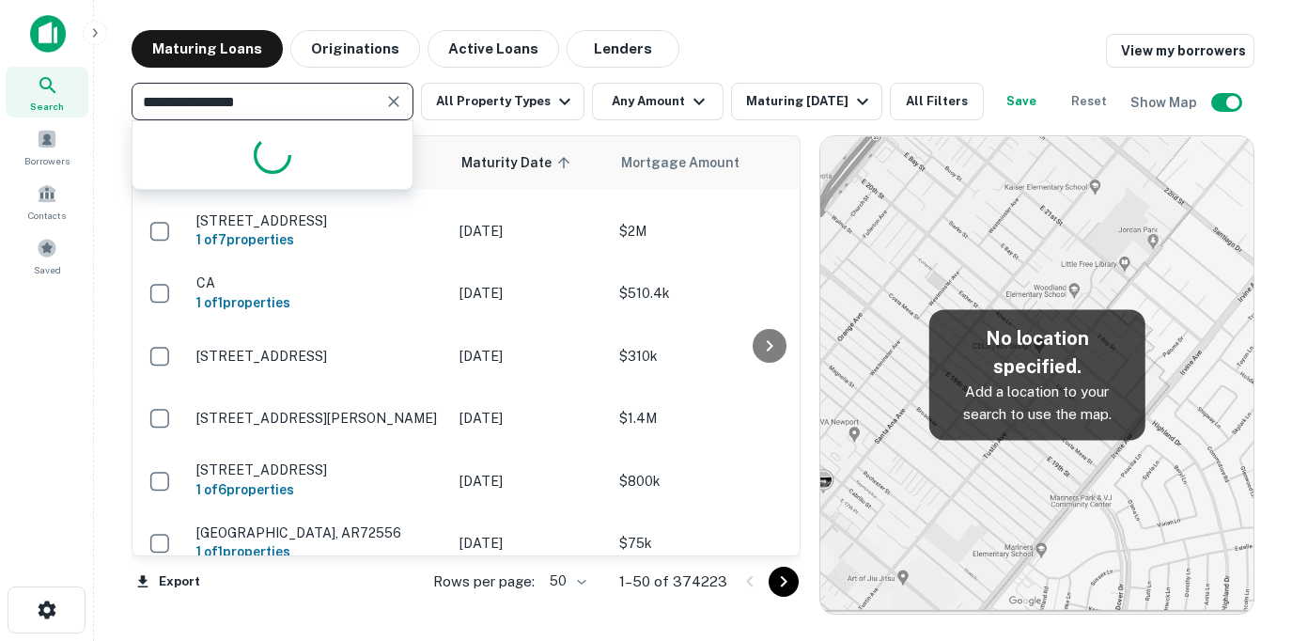
click at [332, 111] on input "**********" at bounding box center [257, 101] width 240 height 26
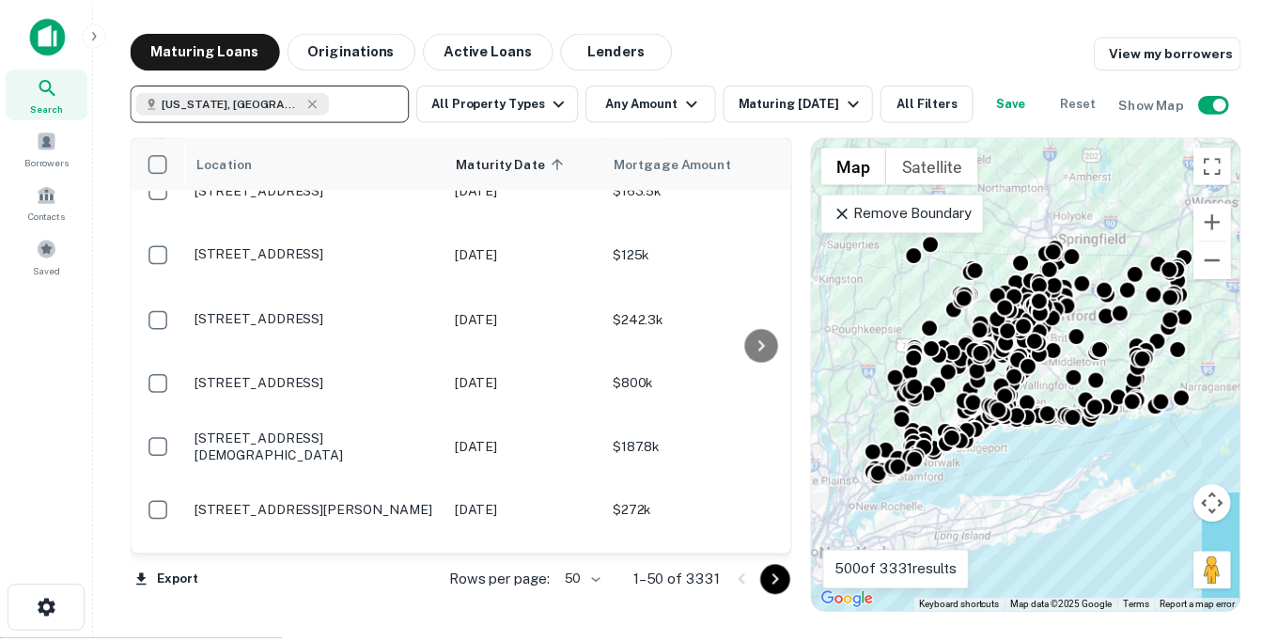
scroll to position [1373, 0]
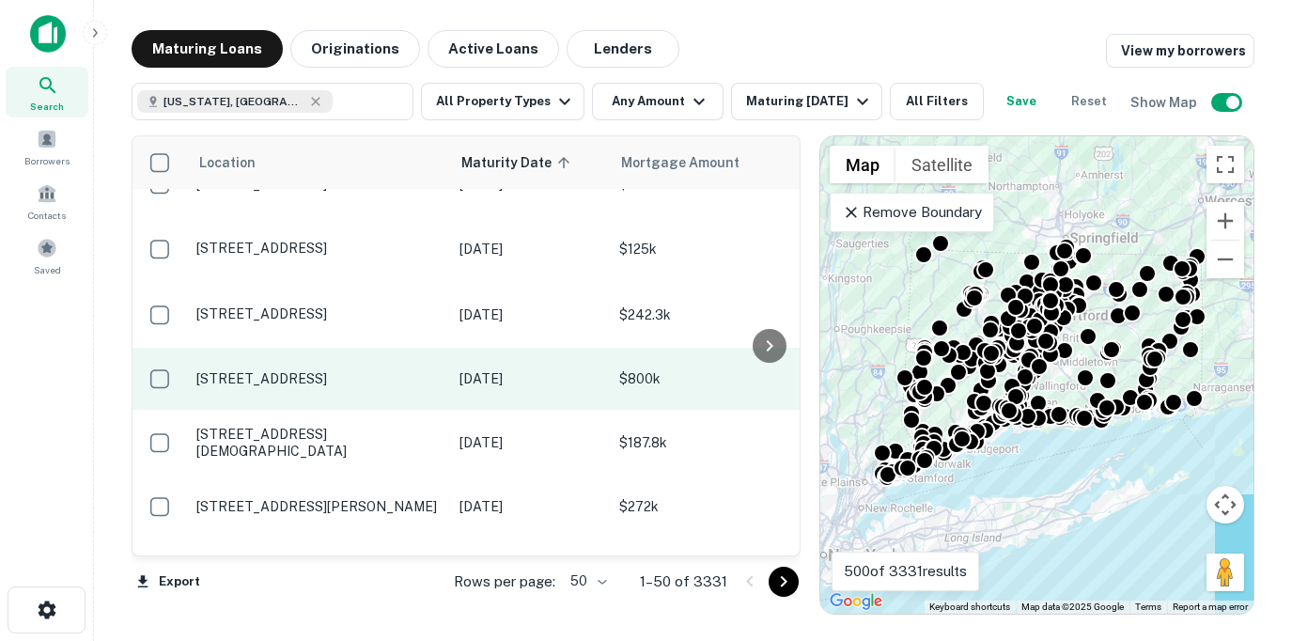
click at [292, 370] on p "[STREET_ADDRESS]" at bounding box center [318, 378] width 244 height 17
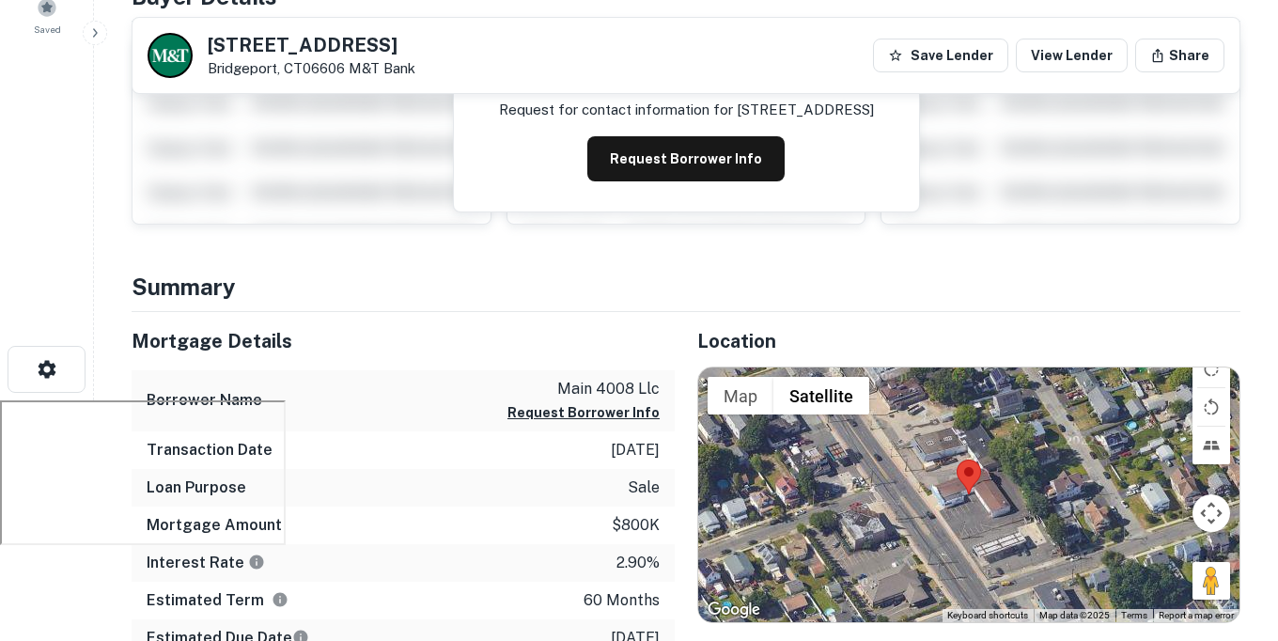
scroll to position [147, 0]
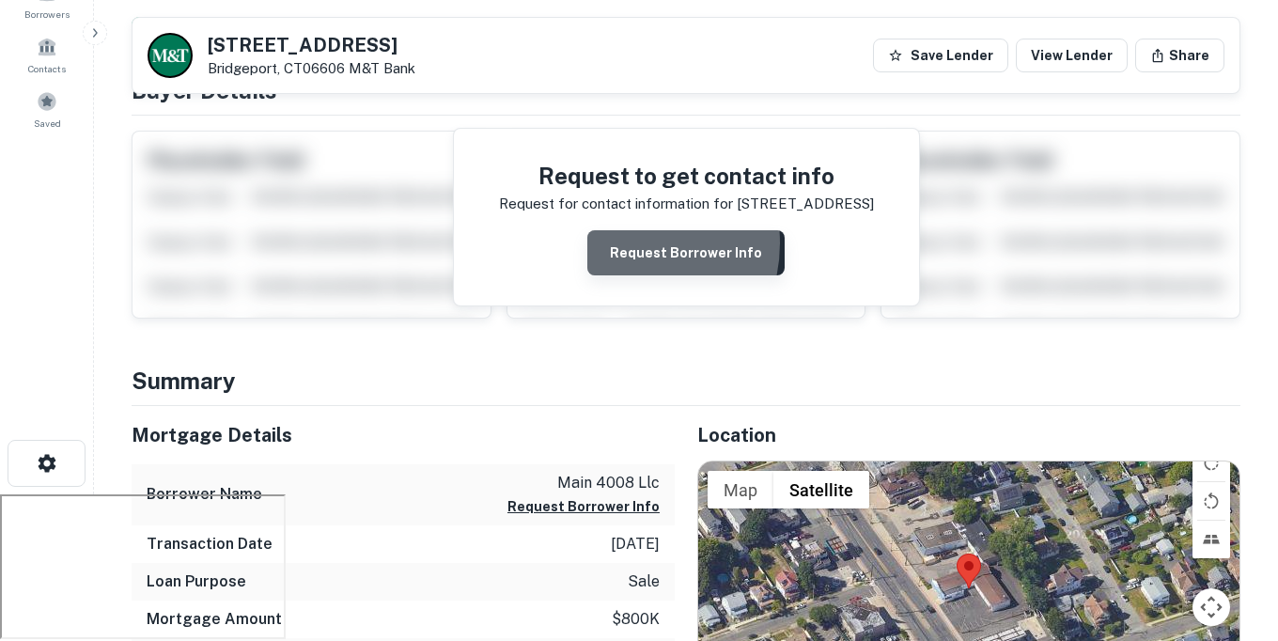
click at [620, 243] on button "Request Borrower Info" at bounding box center [685, 252] width 197 height 45
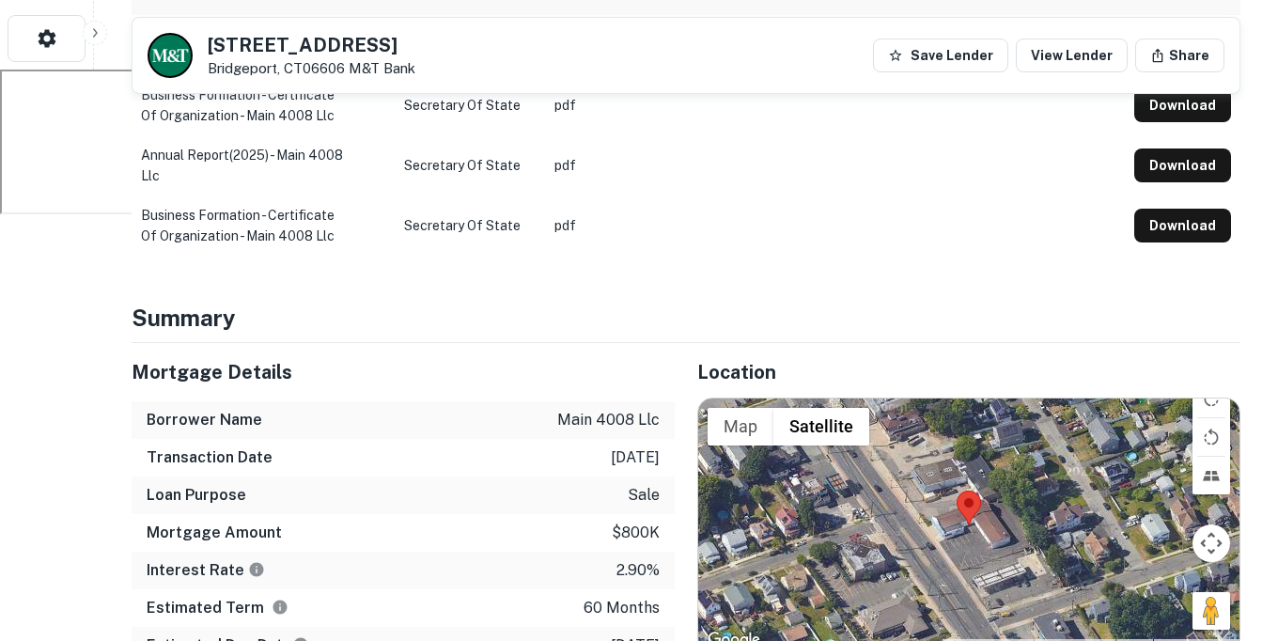
scroll to position [0, 0]
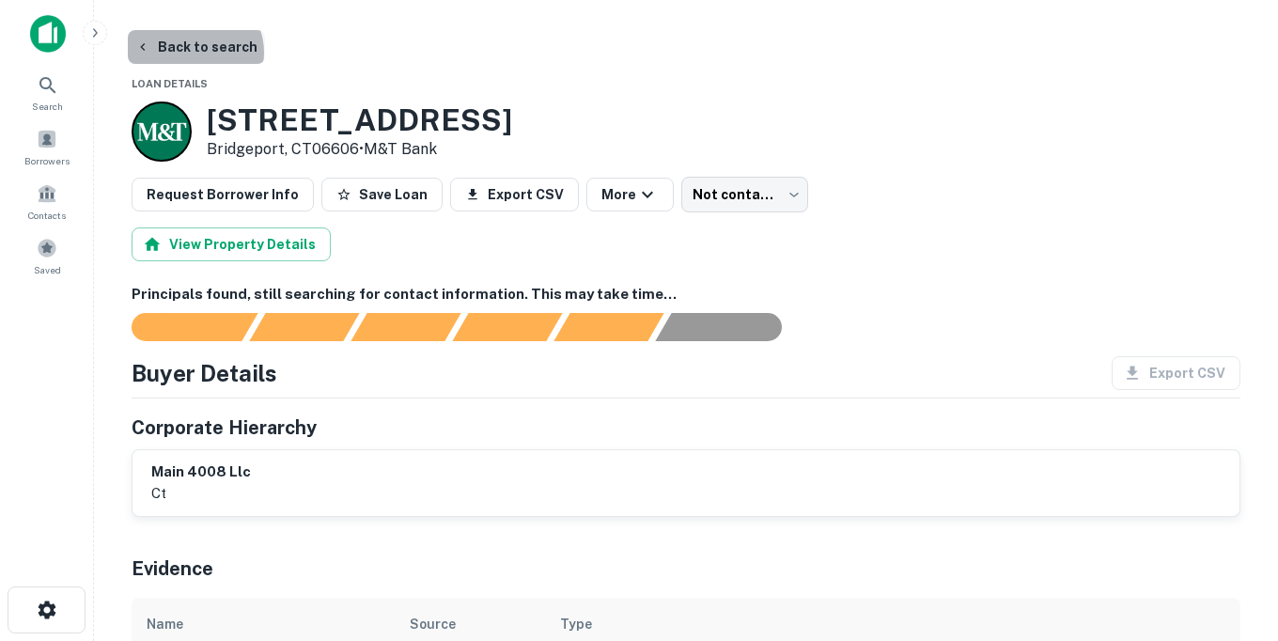
click at [194, 53] on button "Back to search" at bounding box center [196, 47] width 137 height 34
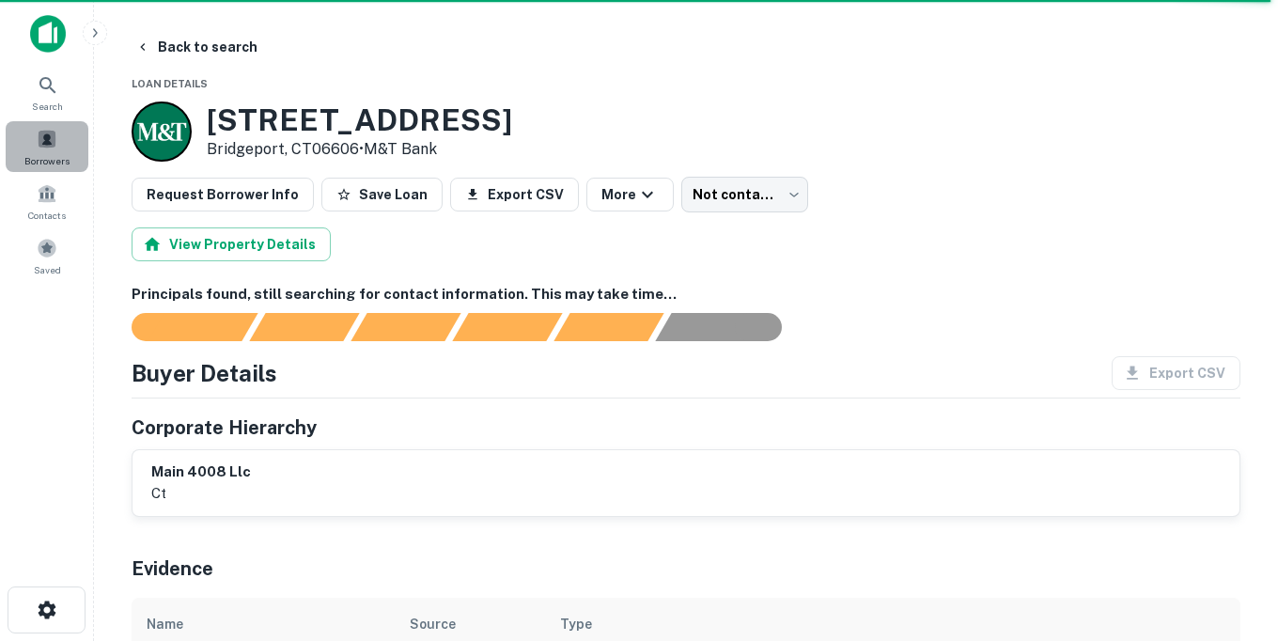
click at [46, 142] on span at bounding box center [47, 139] width 21 height 21
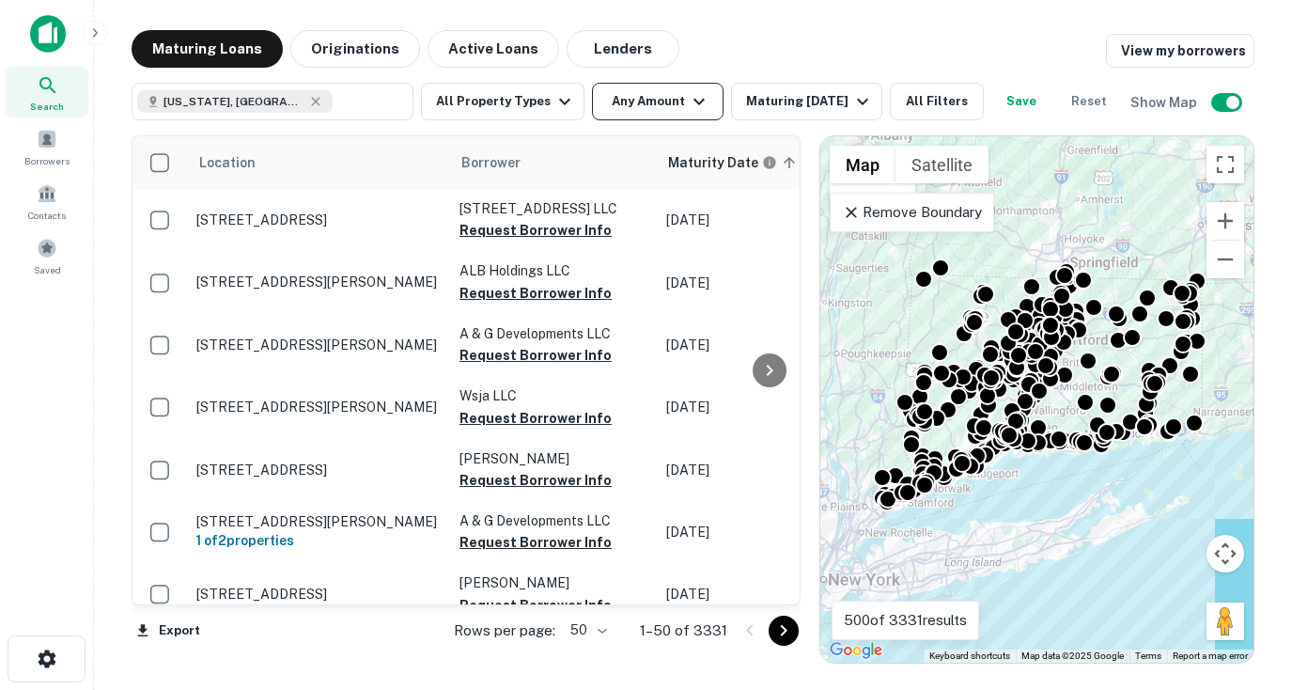
click at [660, 109] on button "Any Amount" at bounding box center [658, 102] width 132 height 38
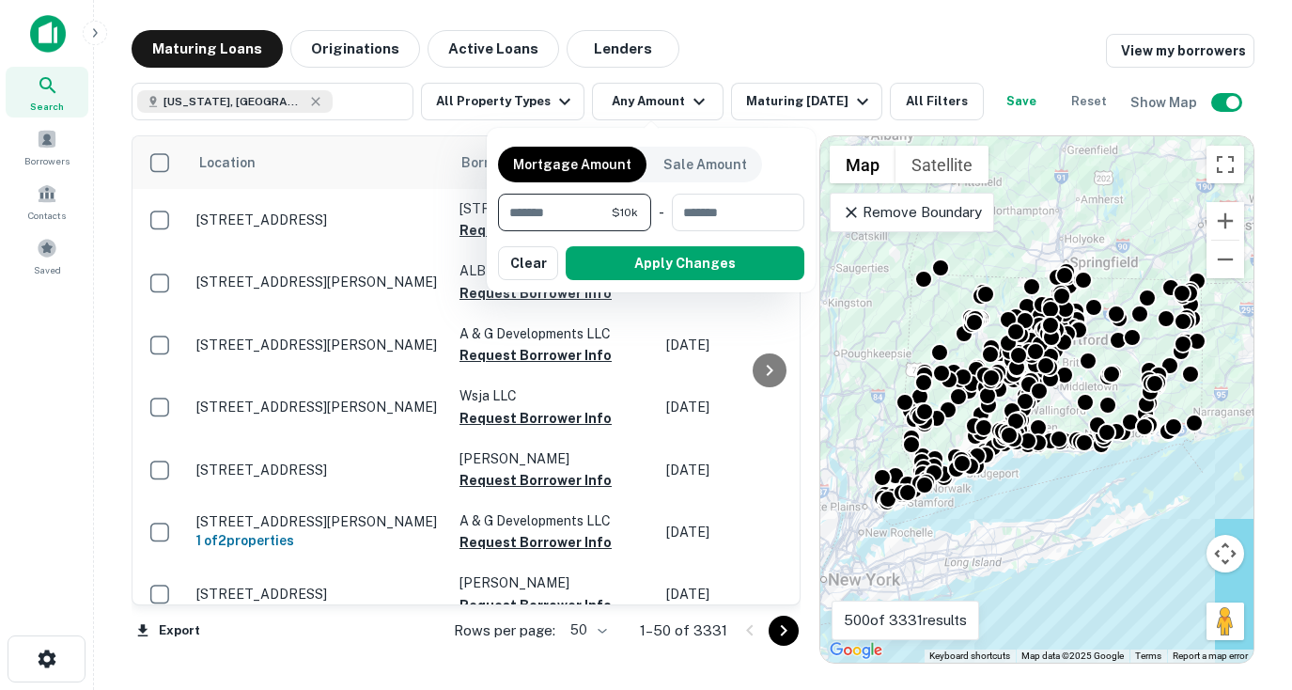
type input "******"
type input "*******"
click at [754, 223] on input "number" at bounding box center [730, 213] width 121 height 38
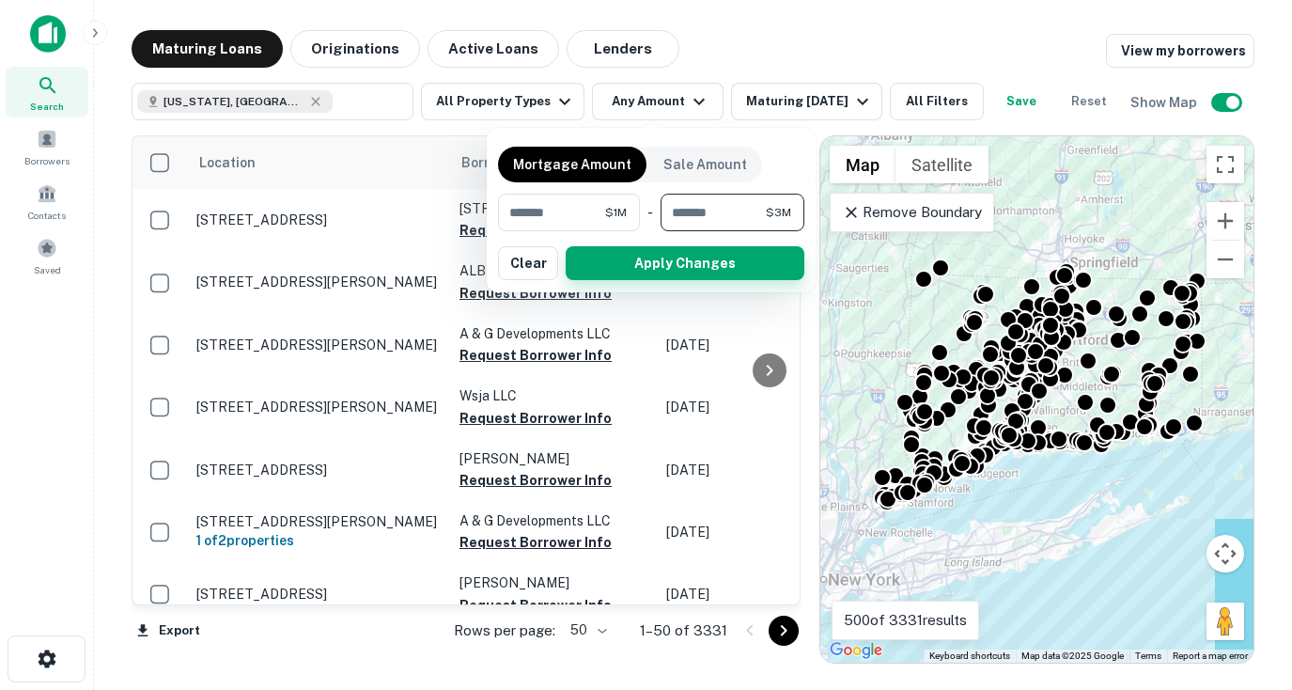
type input "*******"
click at [660, 265] on button "Apply Changes" at bounding box center [685, 263] width 239 height 34
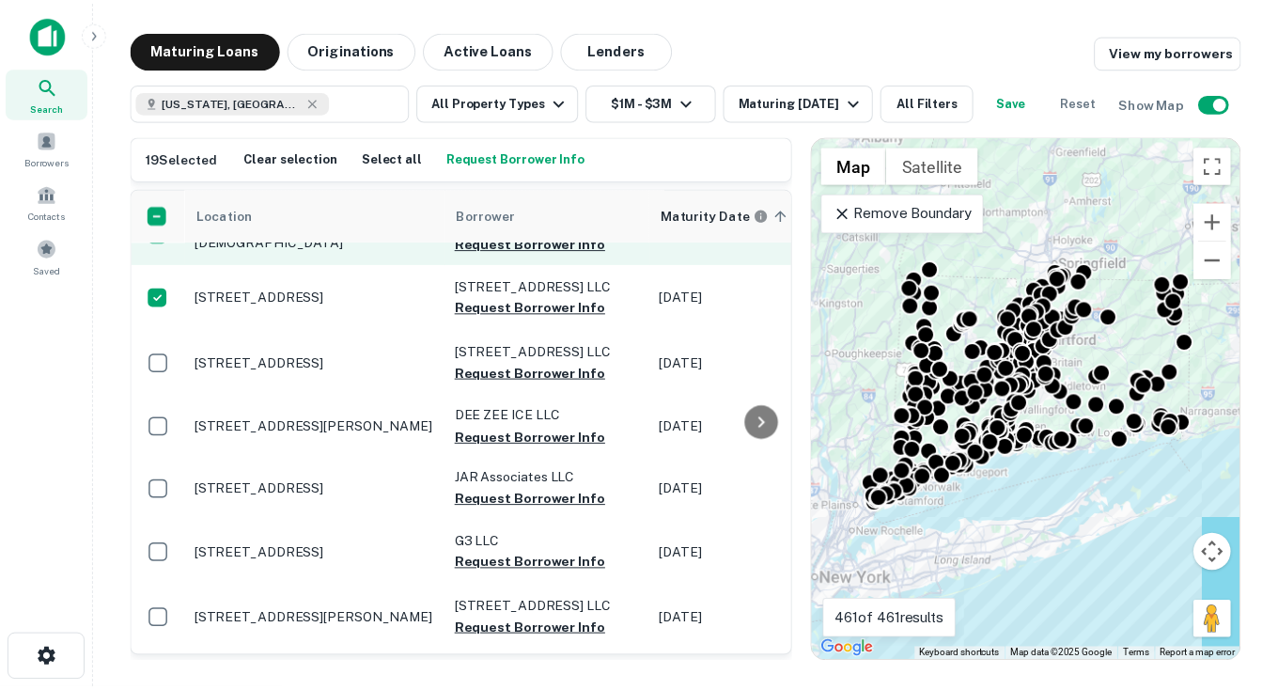
scroll to position [1780, 0]
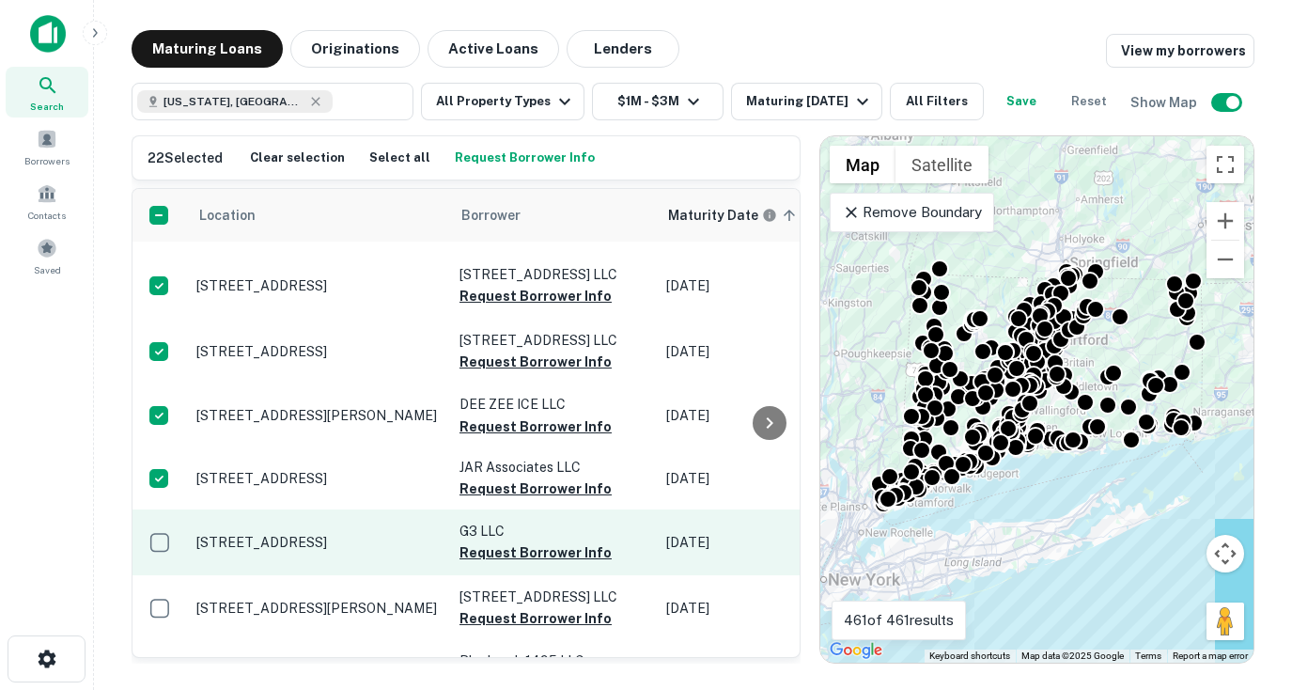
click at [162, 509] on td at bounding box center [160, 542] width 55 height 66
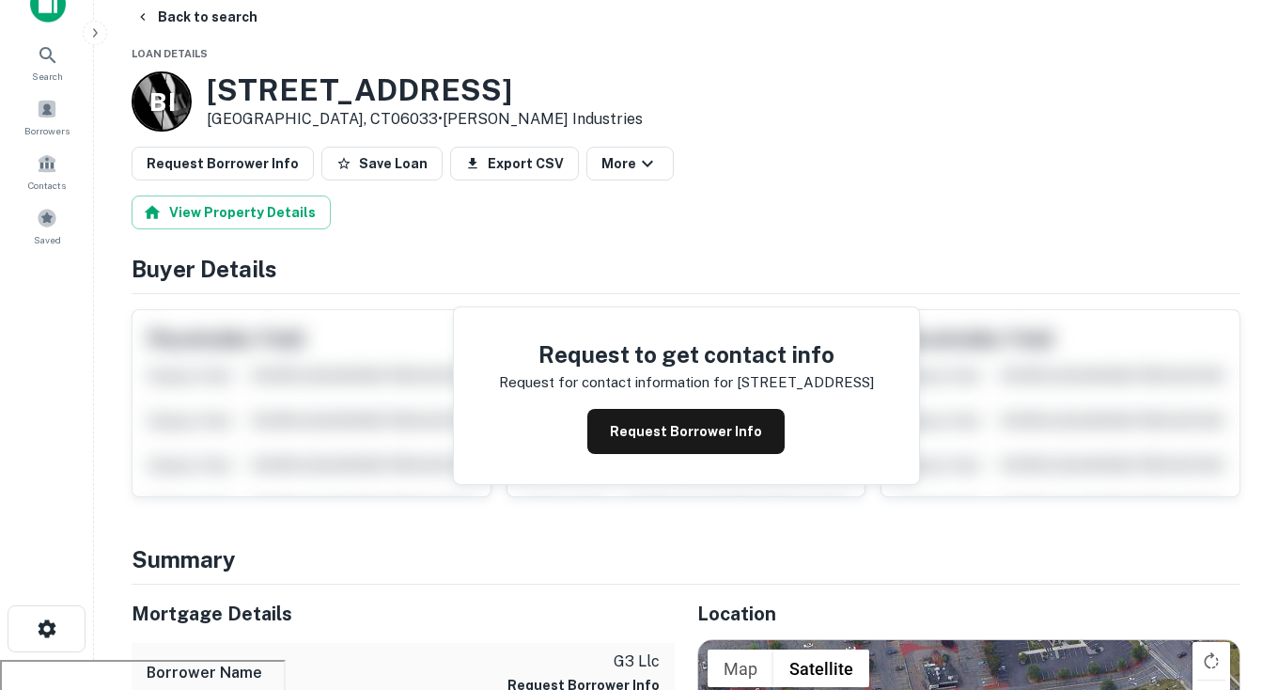
scroll to position [34, 0]
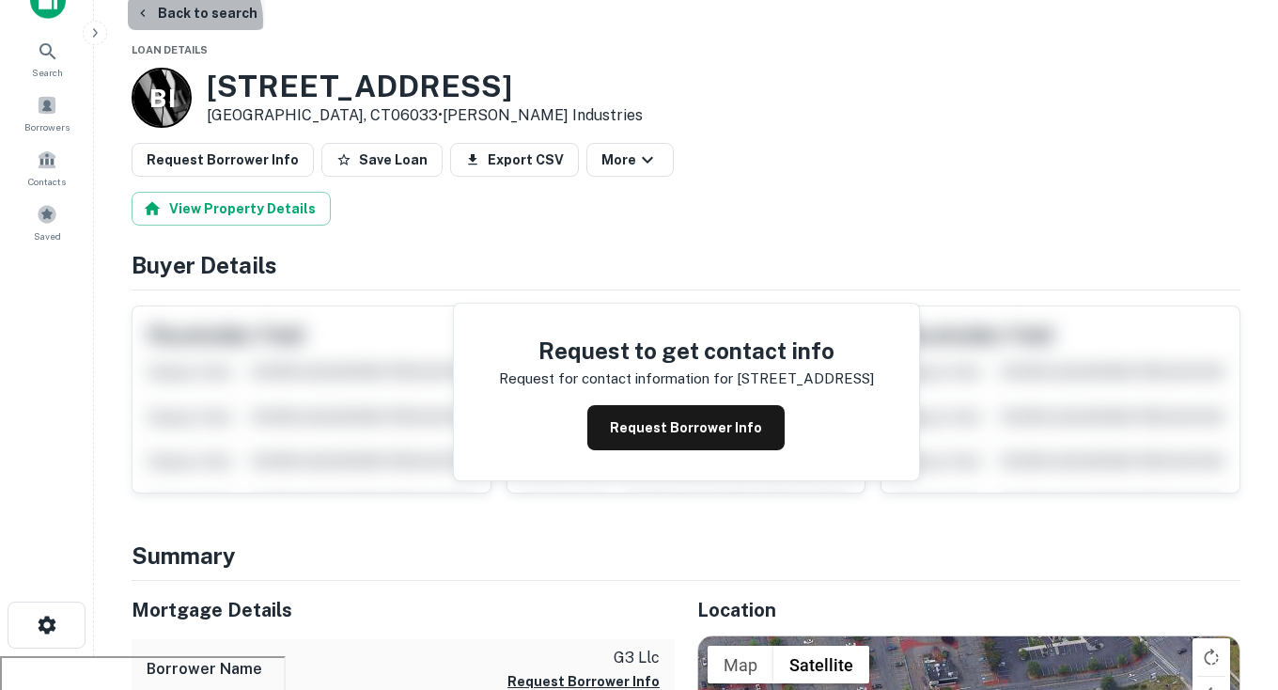
click at [186, 21] on button "Back to search" at bounding box center [196, 13] width 137 height 34
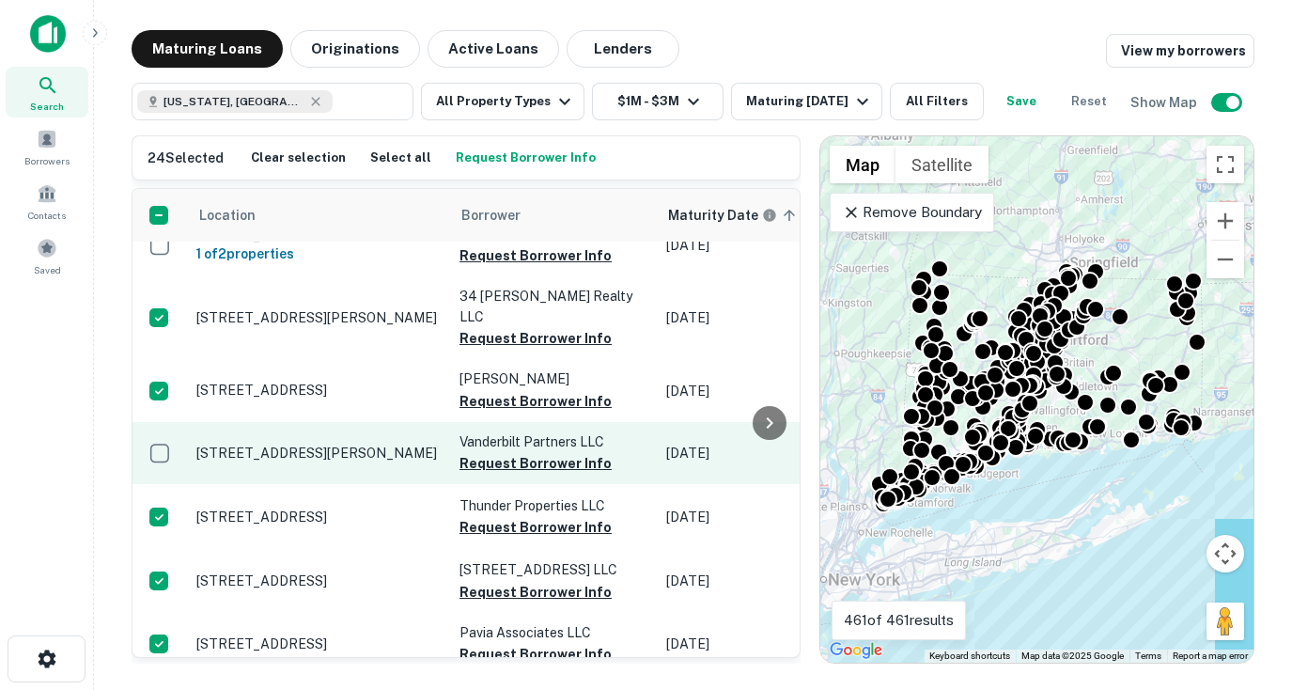
scroll to position [2756, 0]
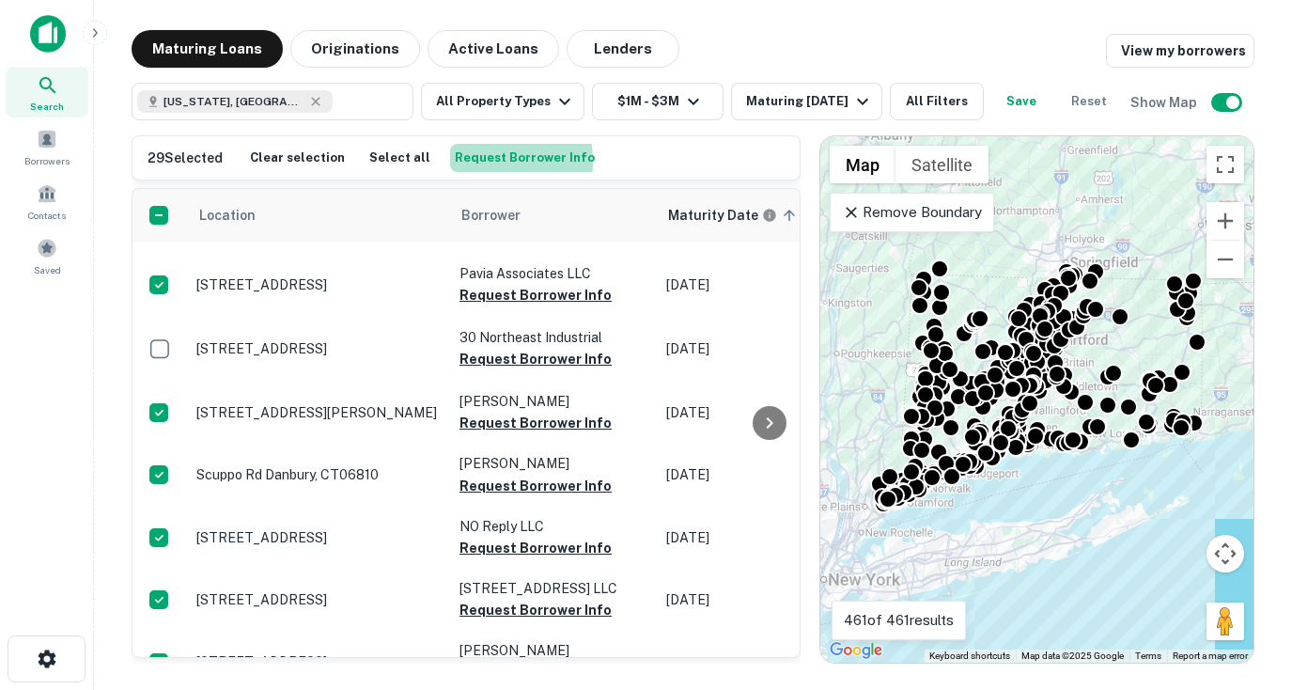
click at [456, 162] on button "Request Borrower Info" at bounding box center [524, 158] width 149 height 28
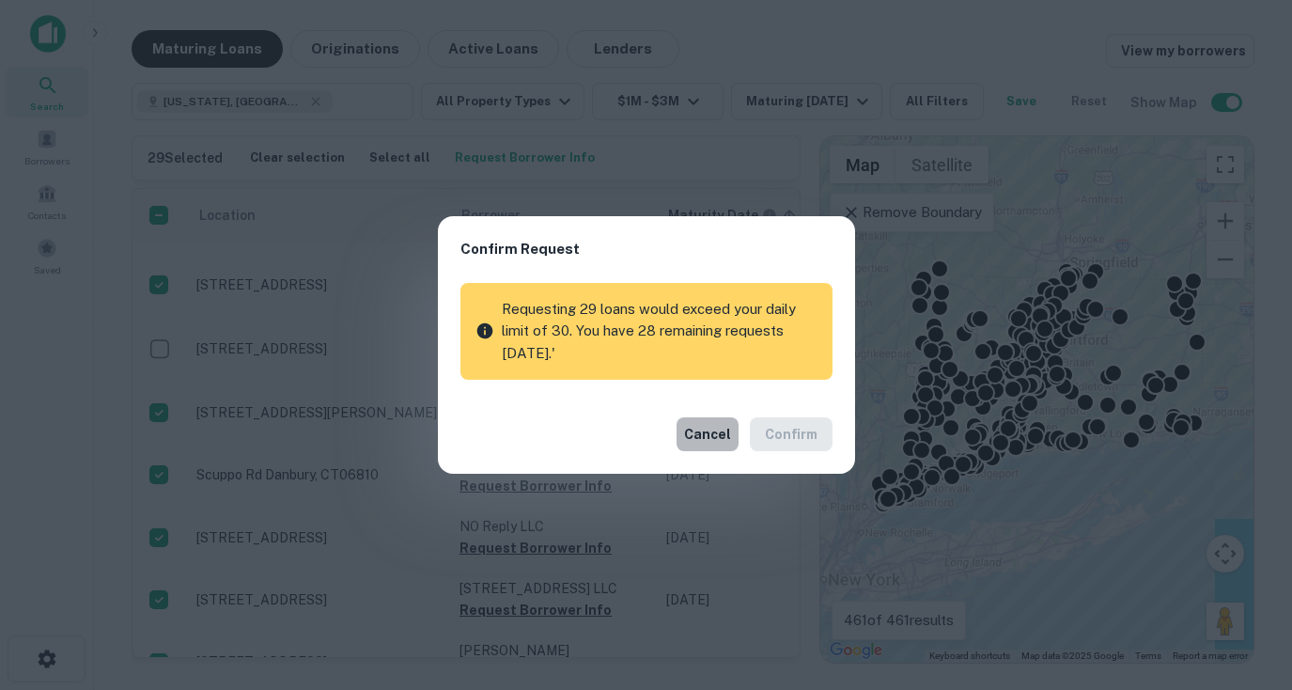
click at [699, 434] on button "Cancel" at bounding box center [708, 434] width 62 height 34
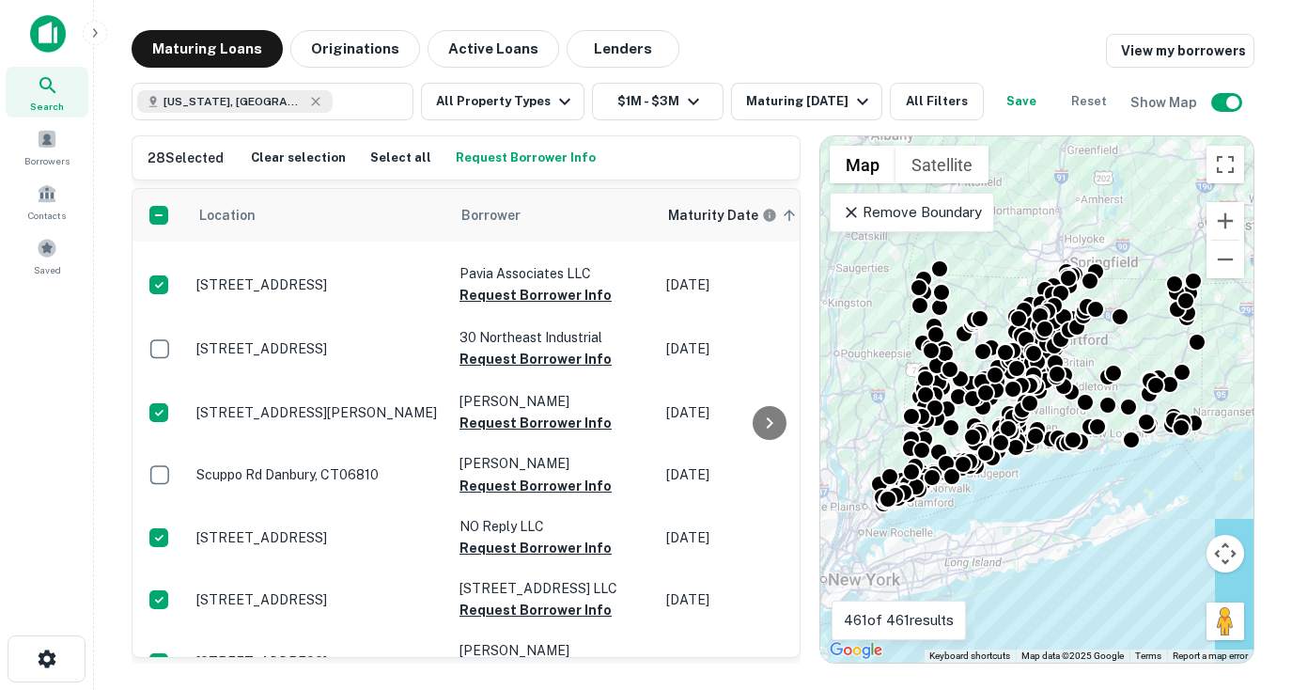
click at [487, 161] on button "Request Borrower Info" at bounding box center [525, 158] width 149 height 28
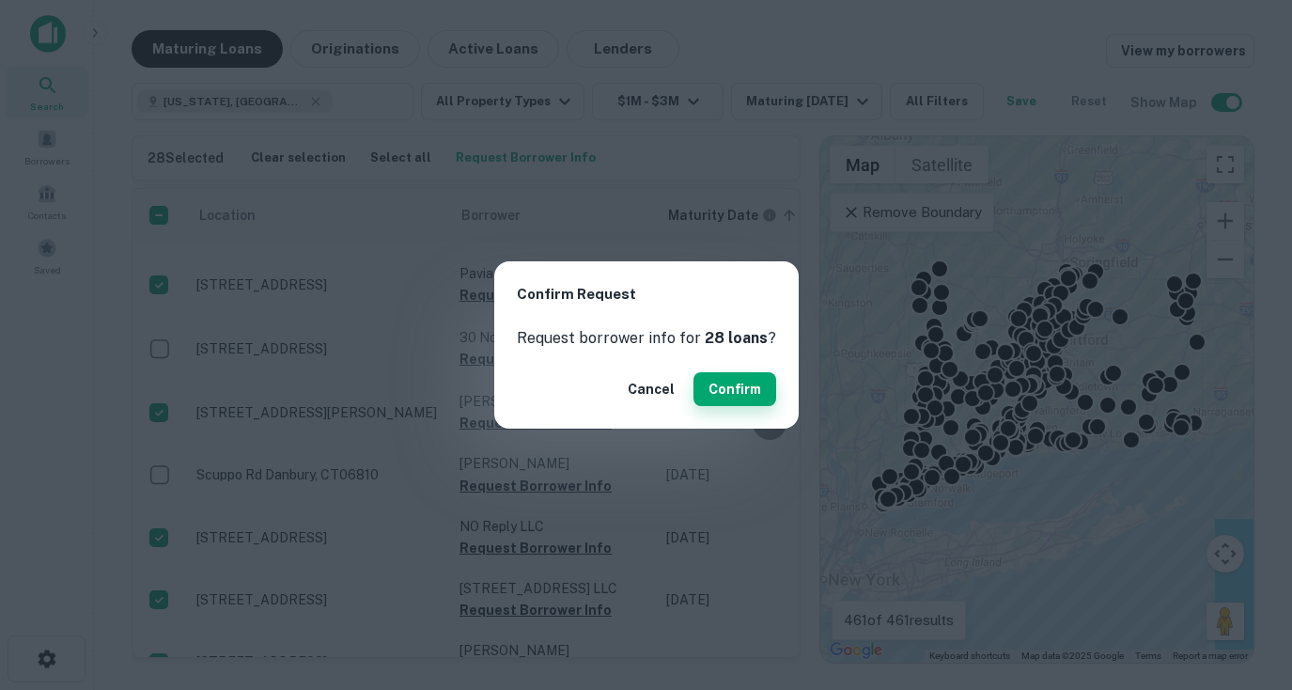
click at [719, 386] on button "Confirm" at bounding box center [735, 389] width 83 height 34
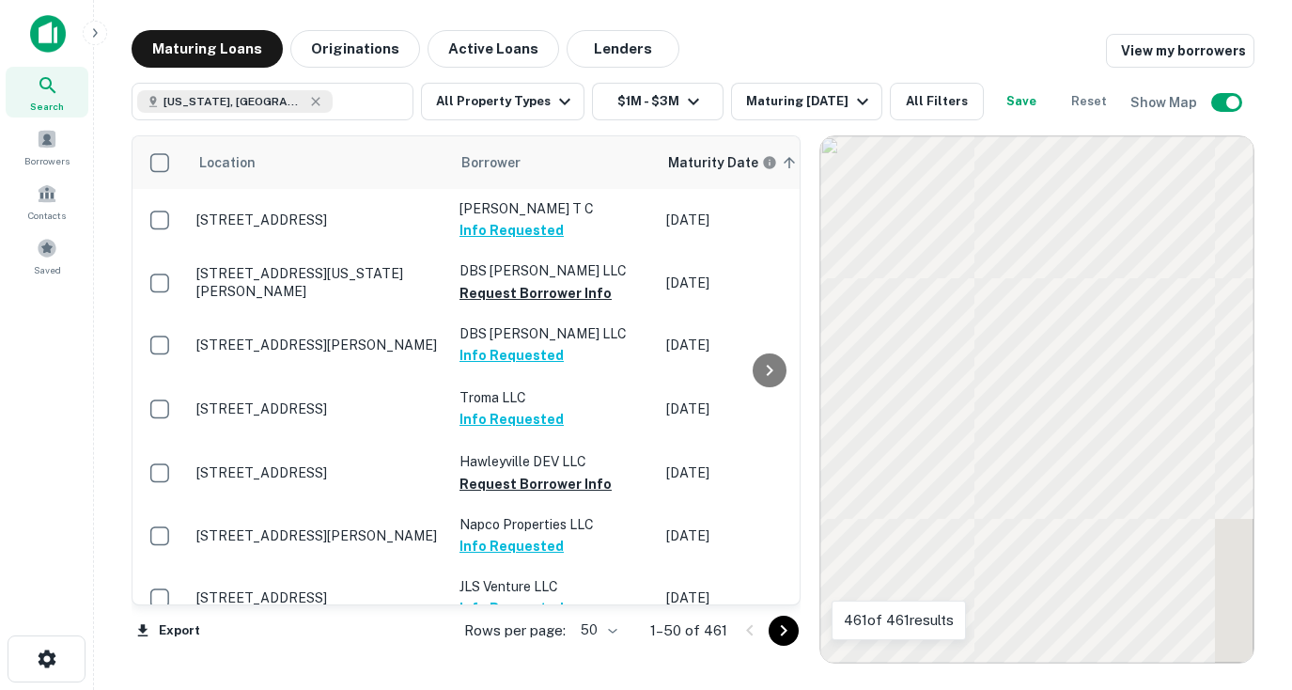
scroll to position [2756, 0]
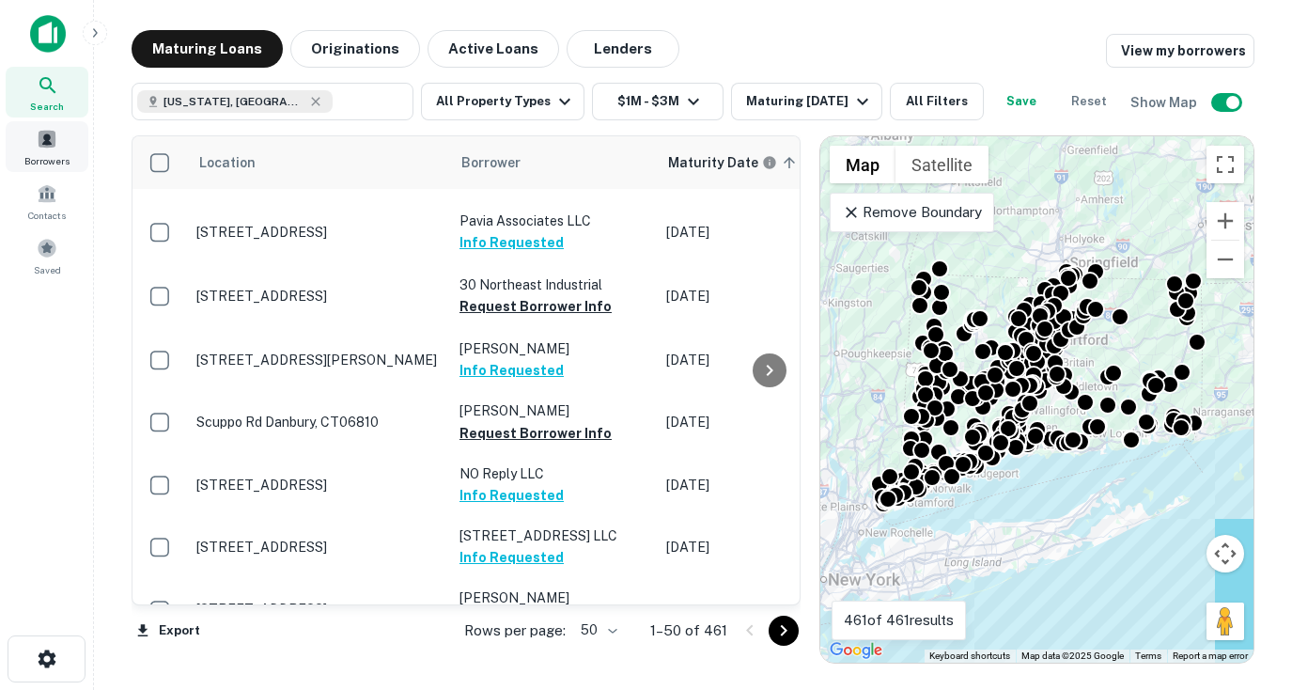
click at [42, 151] on div "Borrowers" at bounding box center [47, 146] width 83 height 51
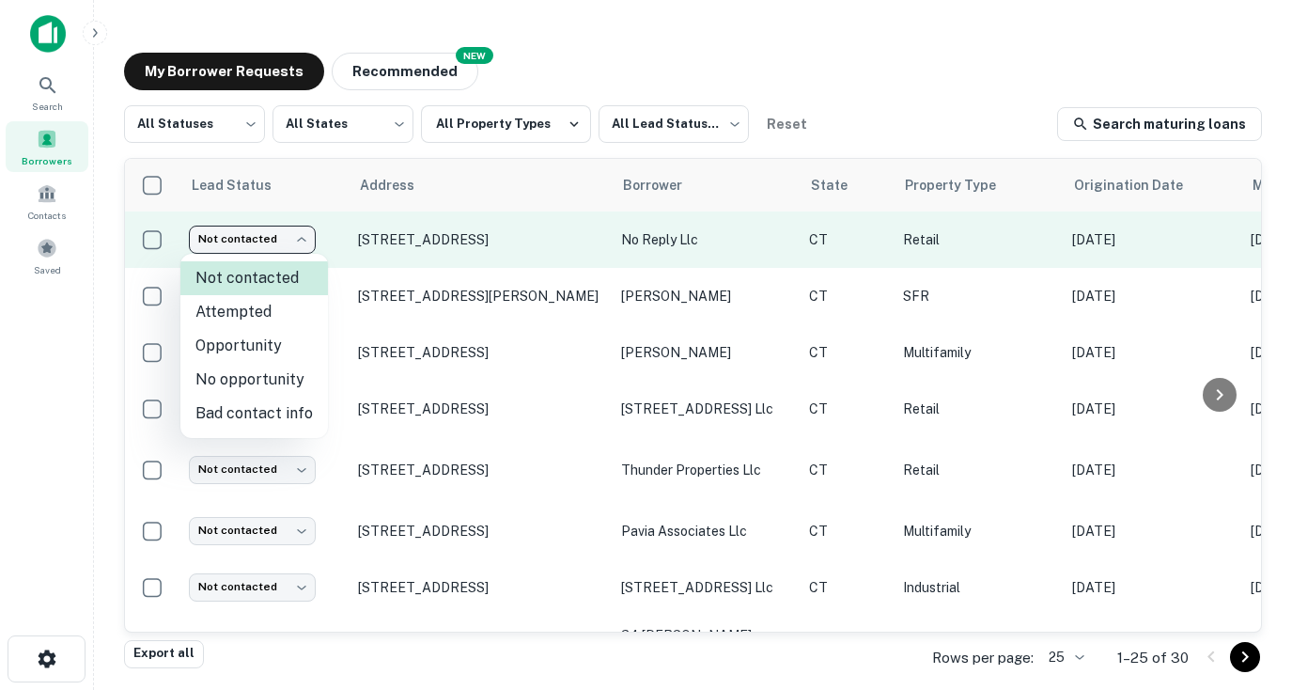
click at [235, 247] on body "Search Borrowers Contacts Saved My Borrower Requests NEW Recommended All Status…" at bounding box center [646, 345] width 1292 height 690
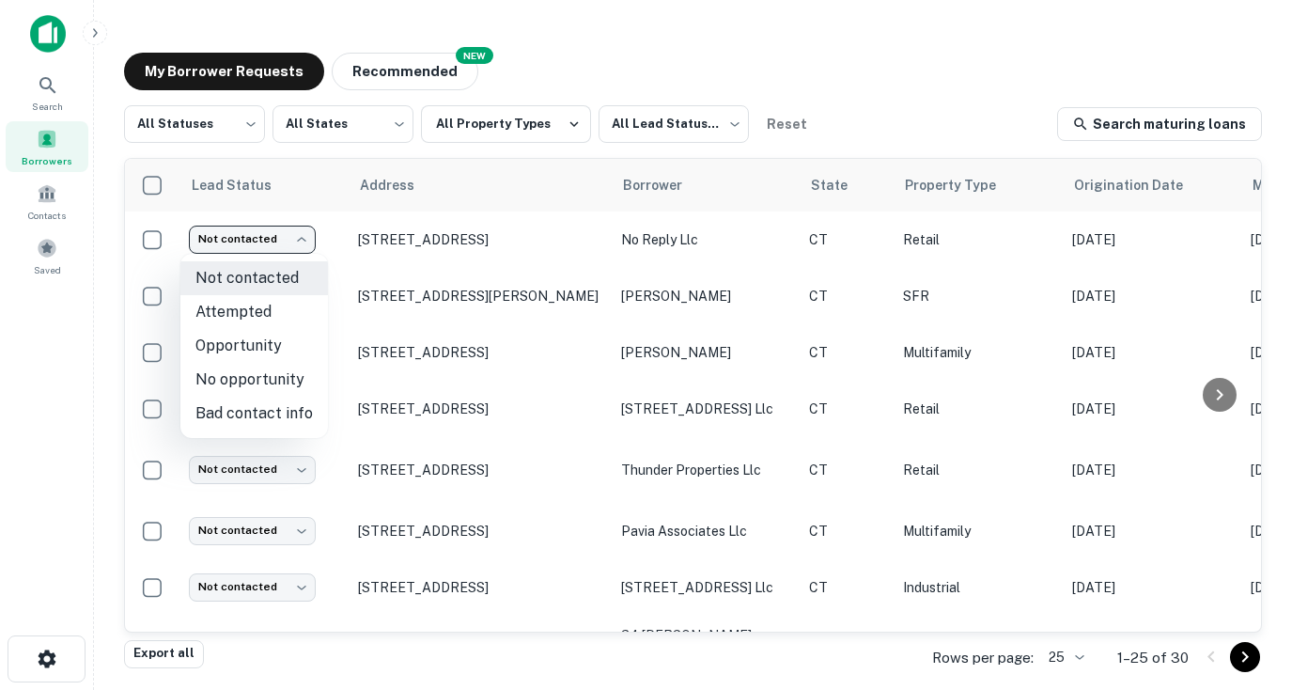
click at [517, 304] on div at bounding box center [646, 345] width 1292 height 690
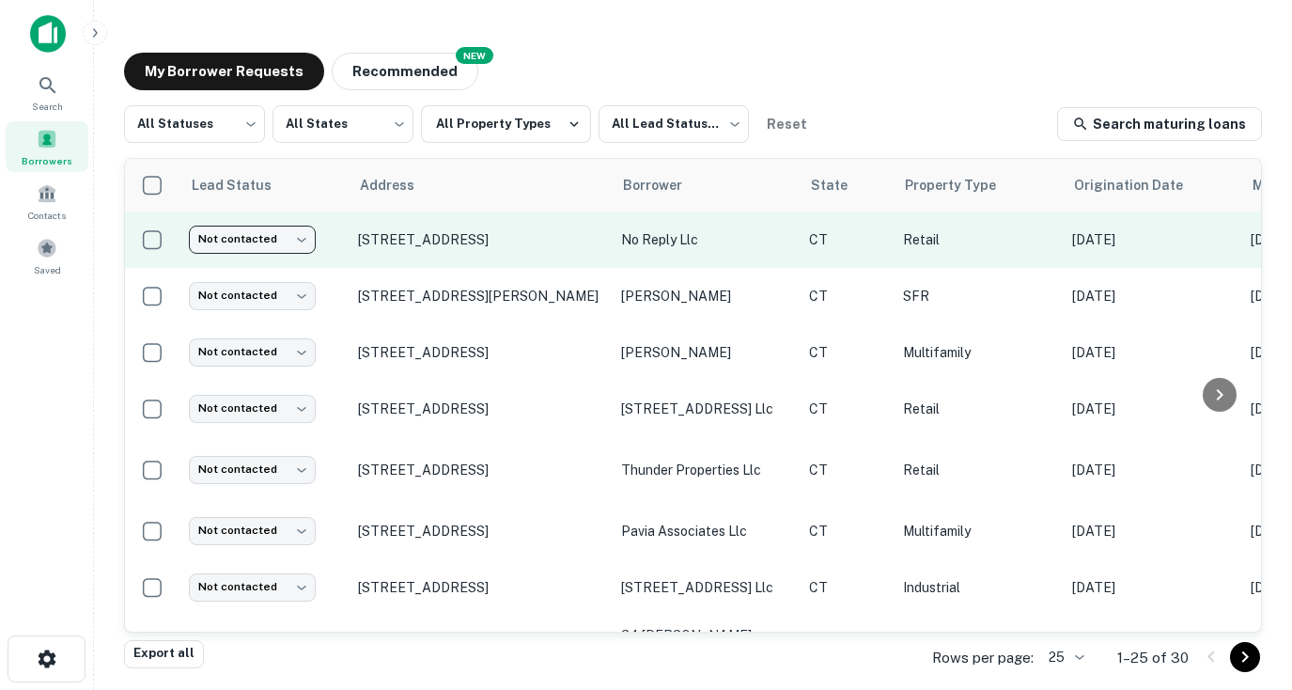
click at [661, 237] on p "no reply llc" at bounding box center [705, 239] width 169 height 21
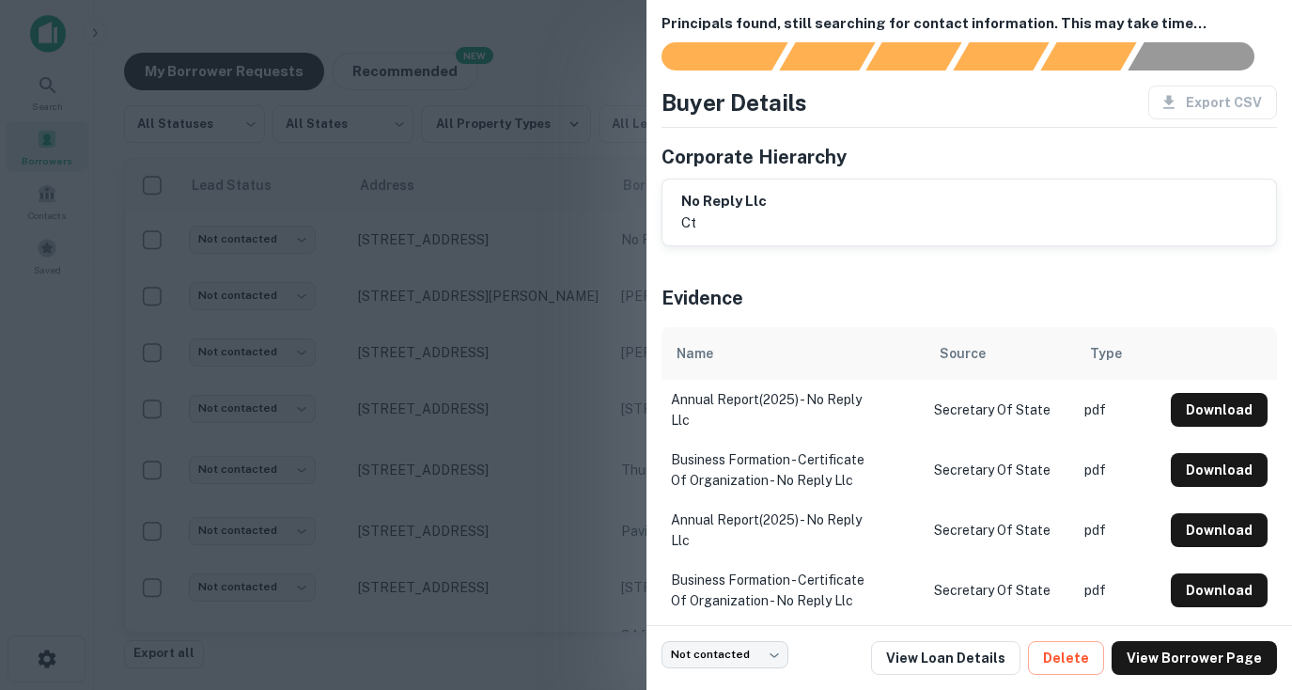
scroll to position [21, 0]
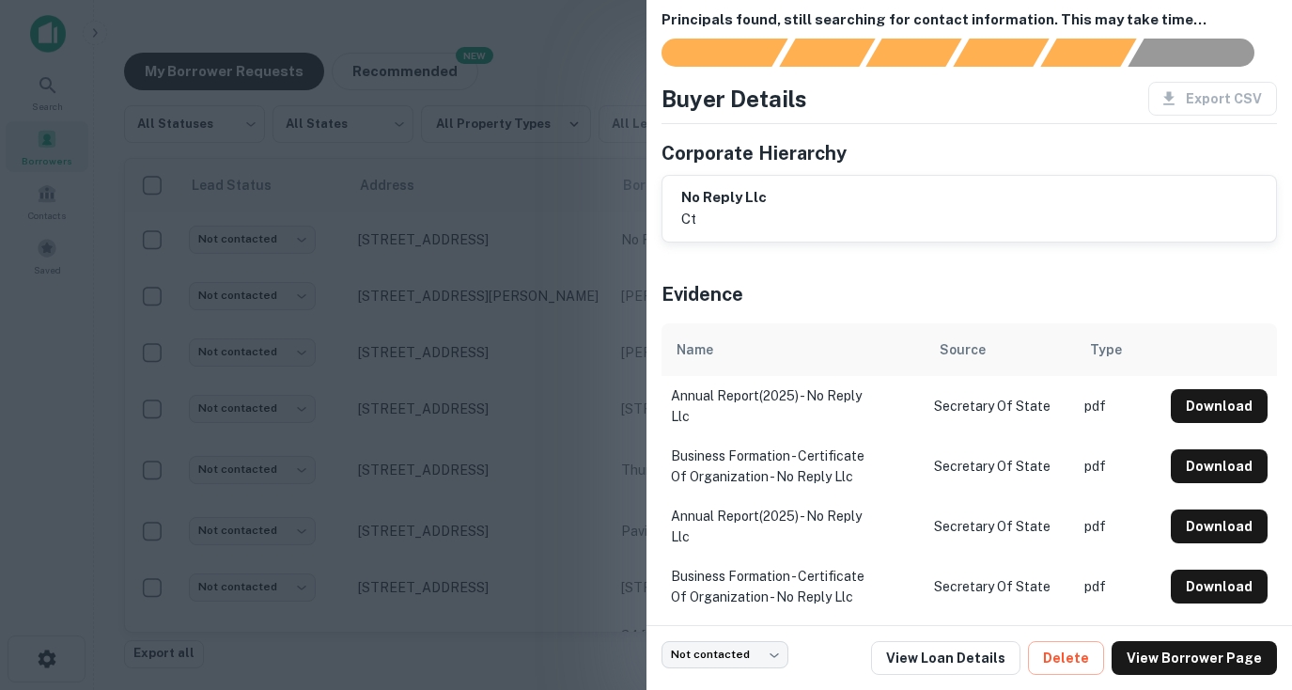
click at [542, 211] on div at bounding box center [646, 345] width 1292 height 690
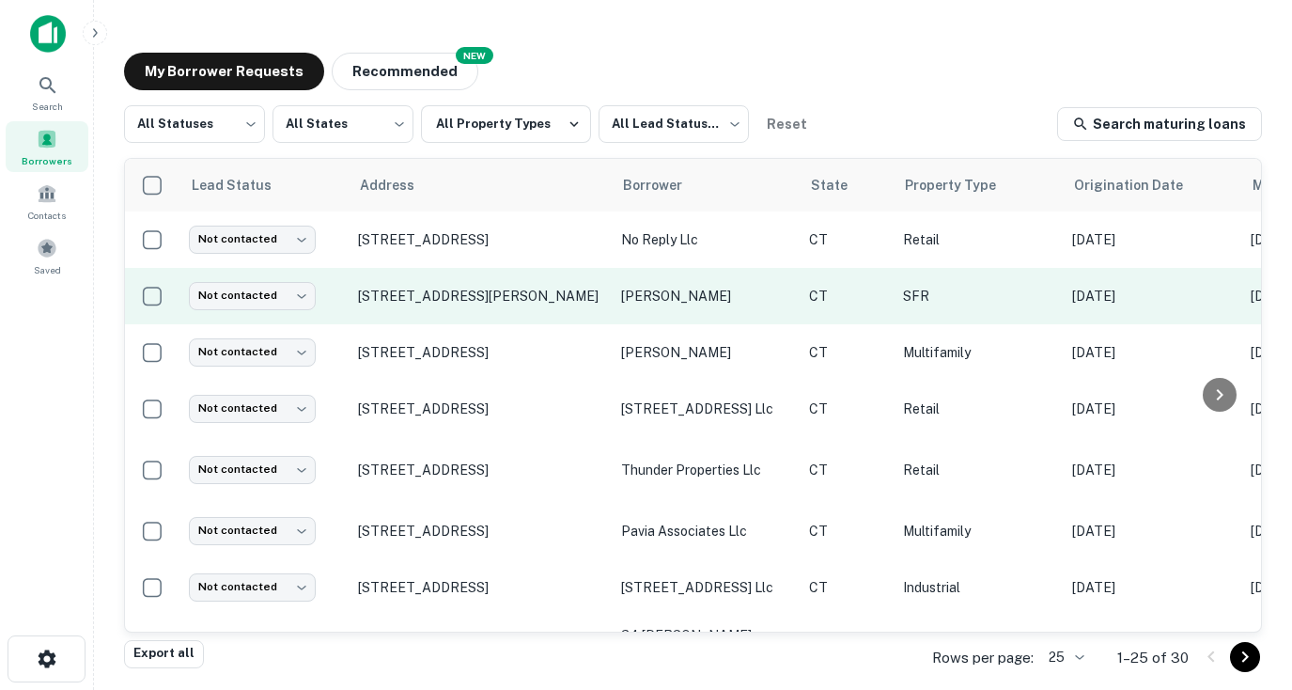
click at [668, 299] on p "[PERSON_NAME]" at bounding box center [705, 296] width 169 height 21
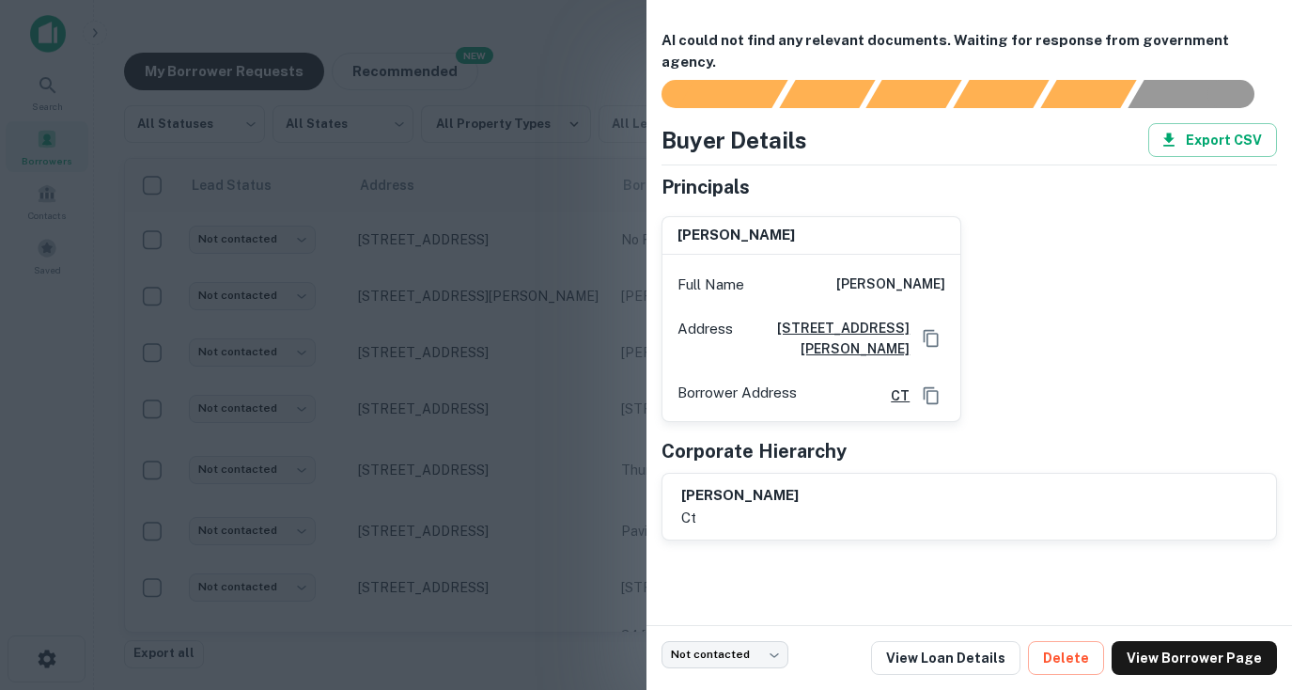
click at [548, 256] on div at bounding box center [646, 345] width 1292 height 690
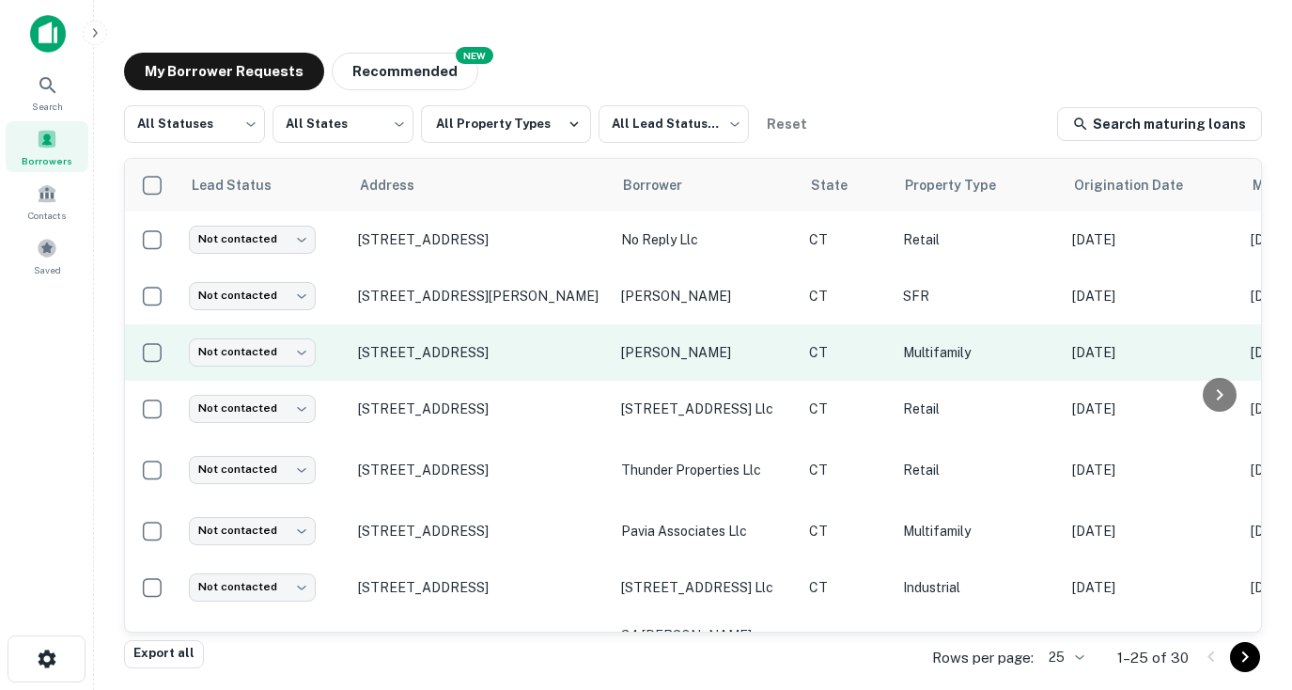
click at [663, 357] on p "[PERSON_NAME]" at bounding box center [705, 352] width 169 height 21
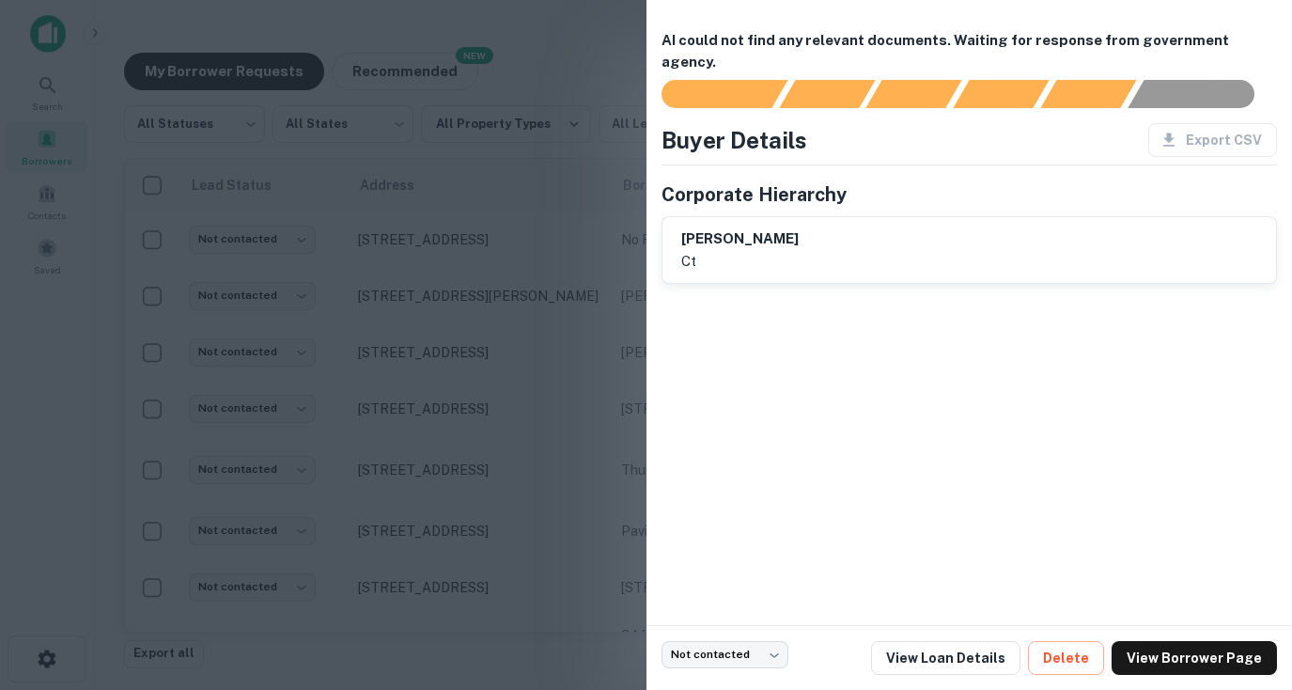
click at [549, 280] on div at bounding box center [646, 345] width 1292 height 690
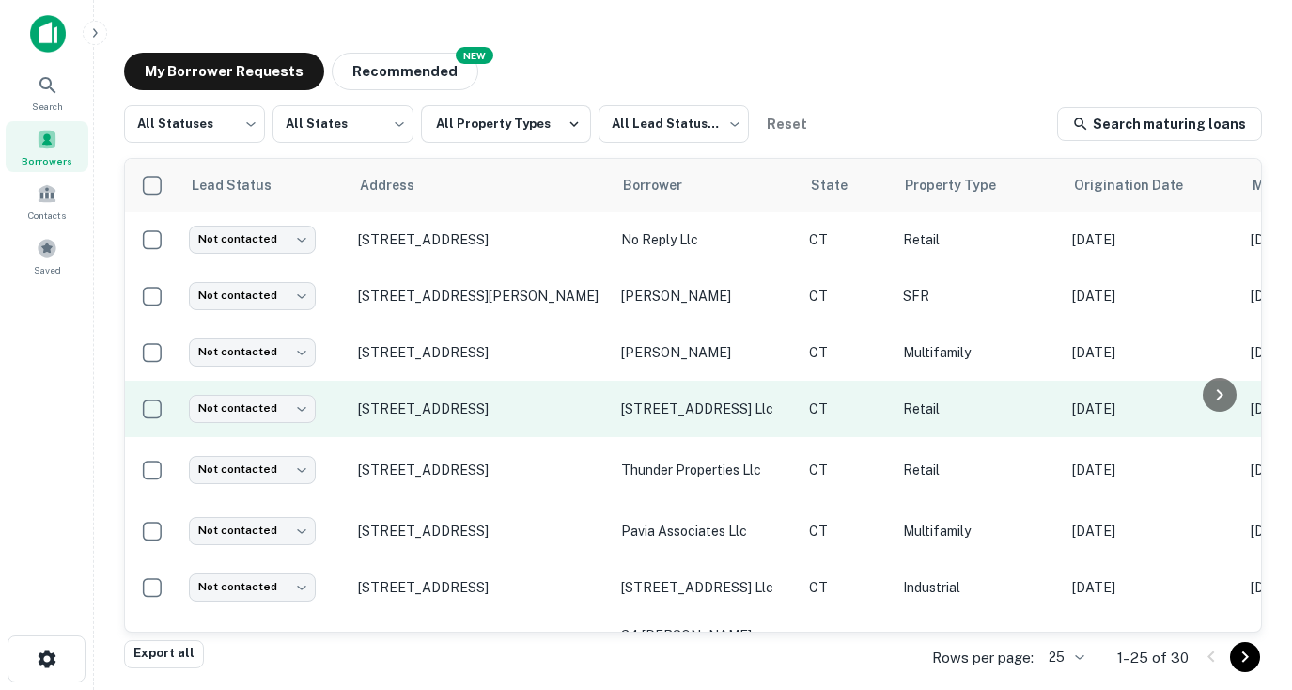
click at [673, 411] on p "[STREET_ADDRESS] llc" at bounding box center [705, 408] width 169 height 21
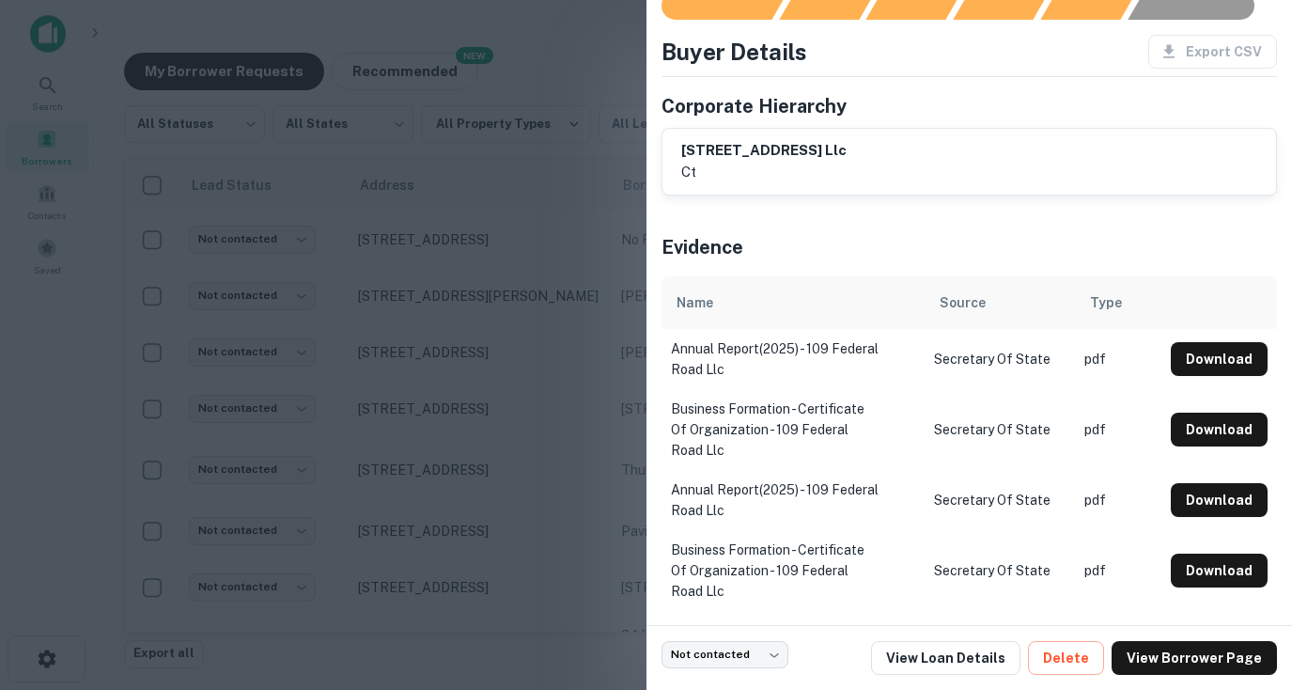
scroll to position [0, 0]
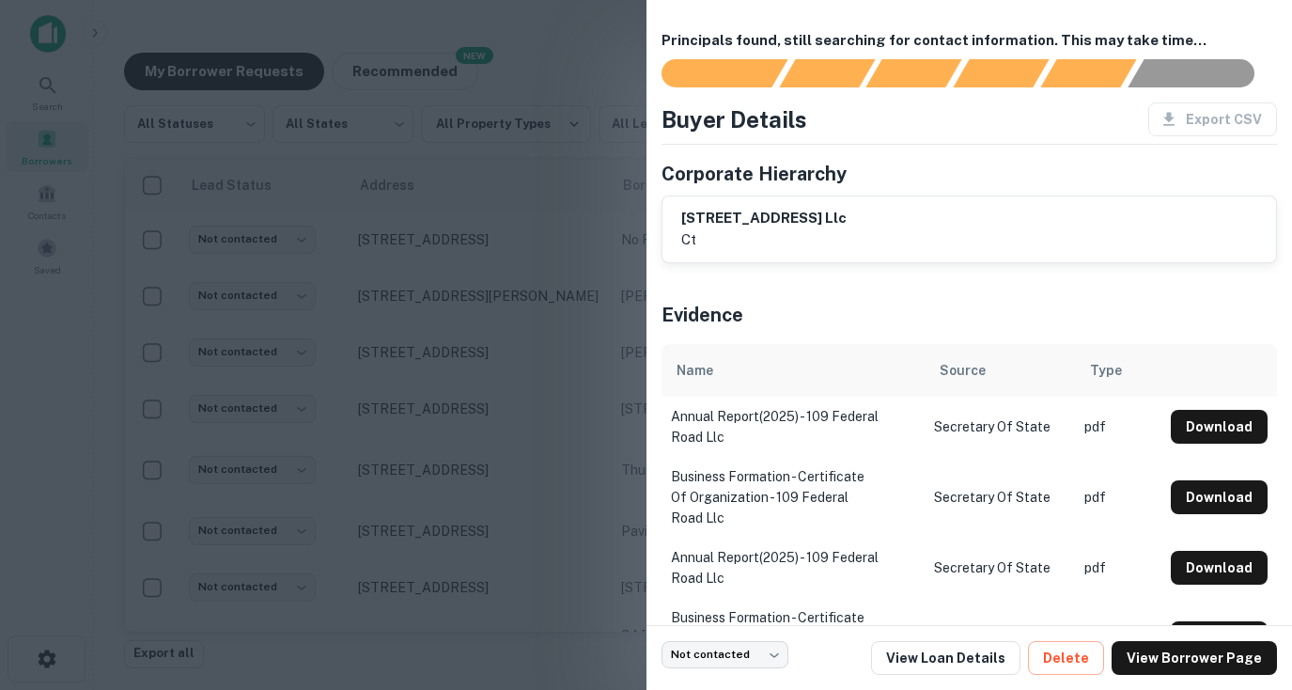
click at [553, 293] on div at bounding box center [646, 345] width 1292 height 690
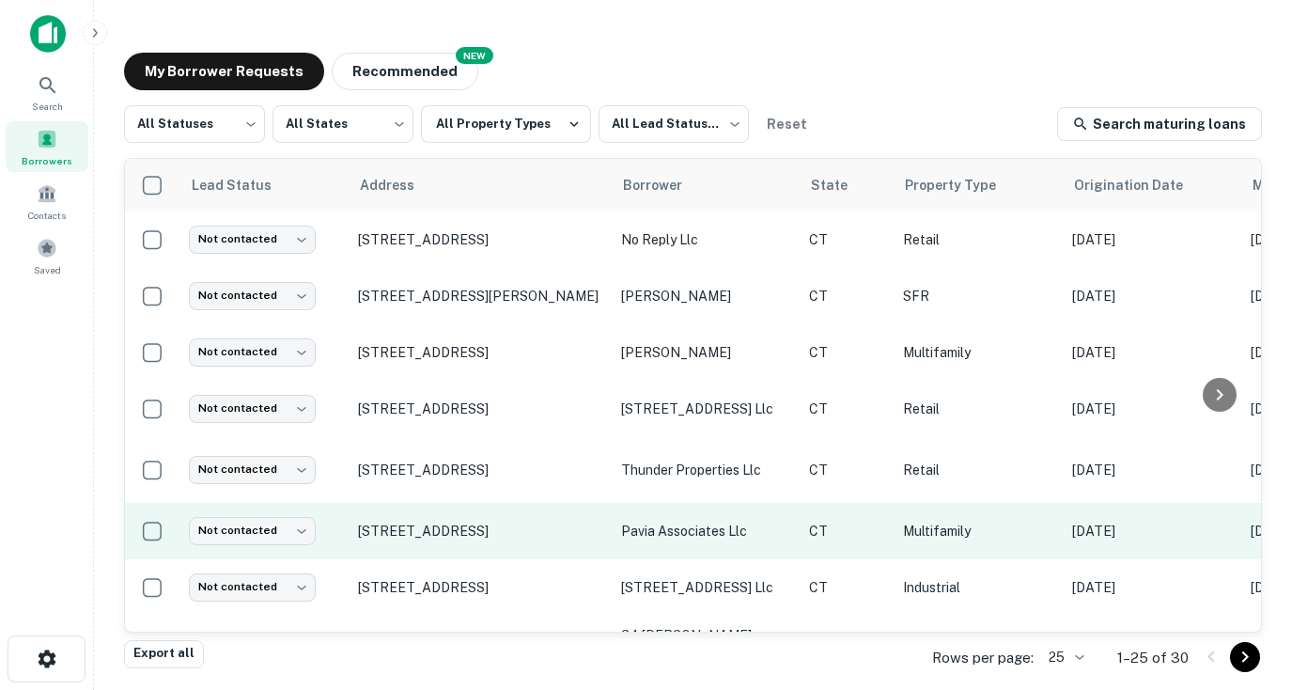
click at [673, 532] on p "pavia associates llc" at bounding box center [705, 531] width 169 height 21
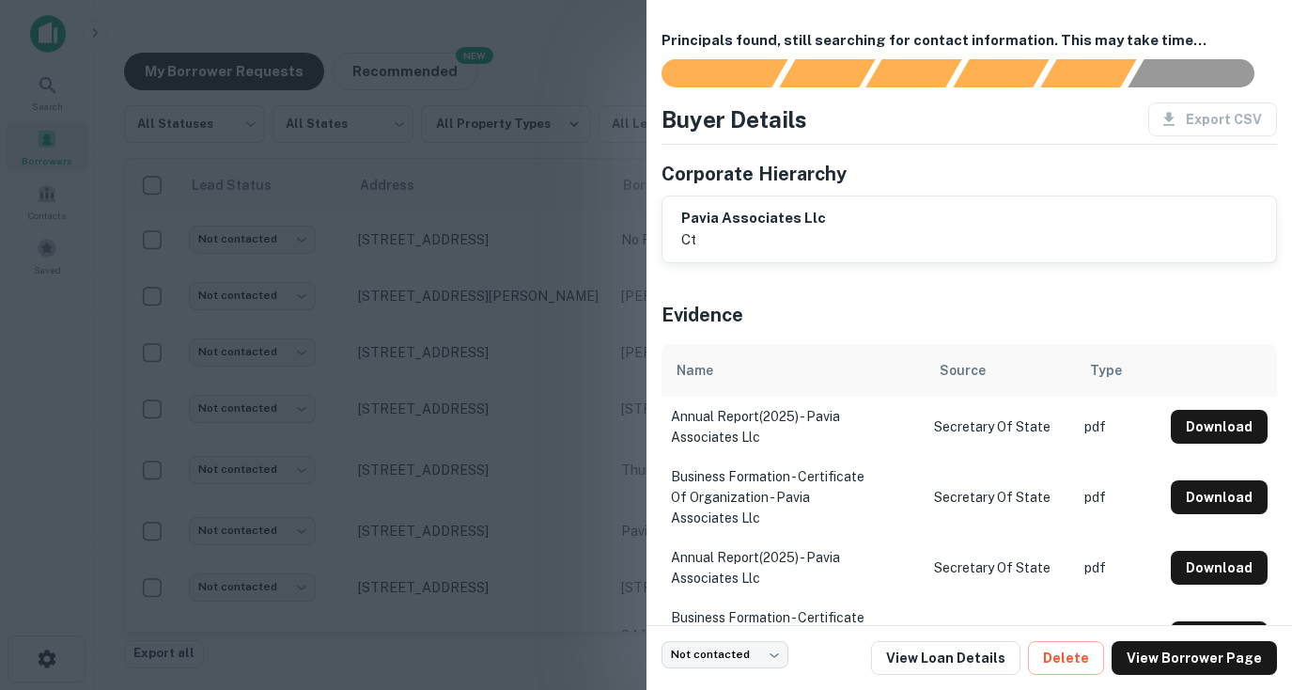
click at [476, 253] on div at bounding box center [646, 345] width 1292 height 690
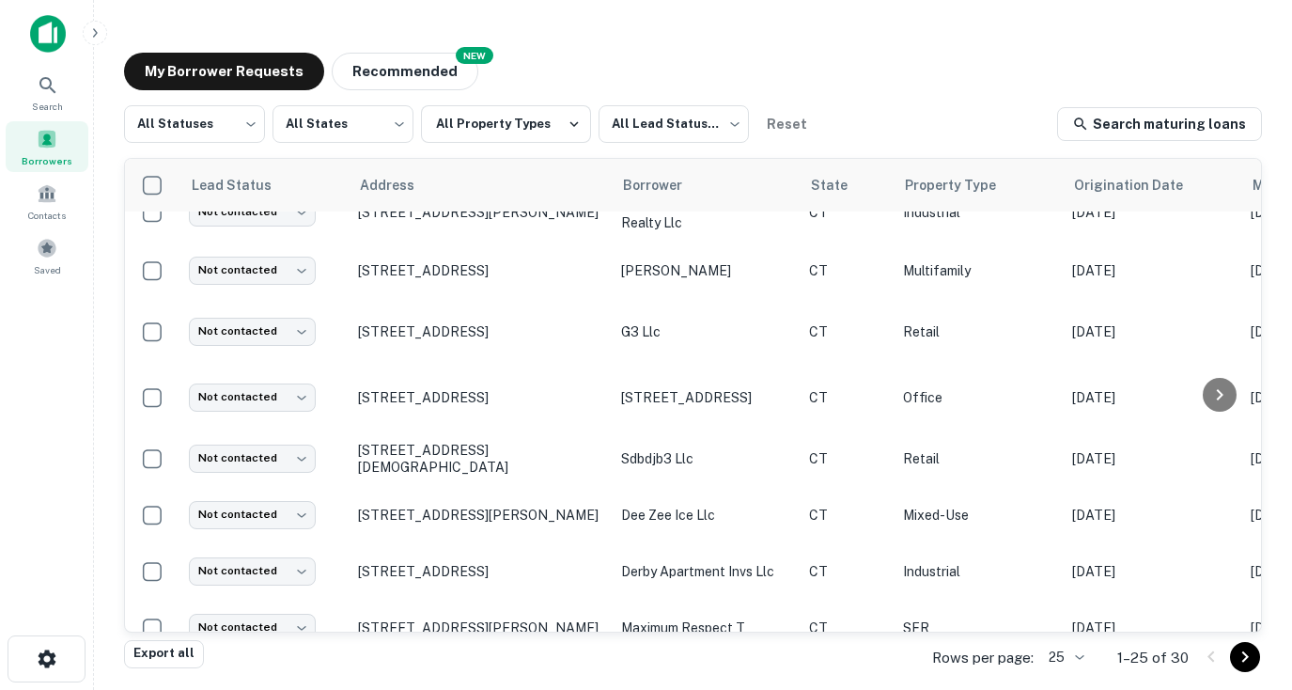
scroll to position [477, 0]
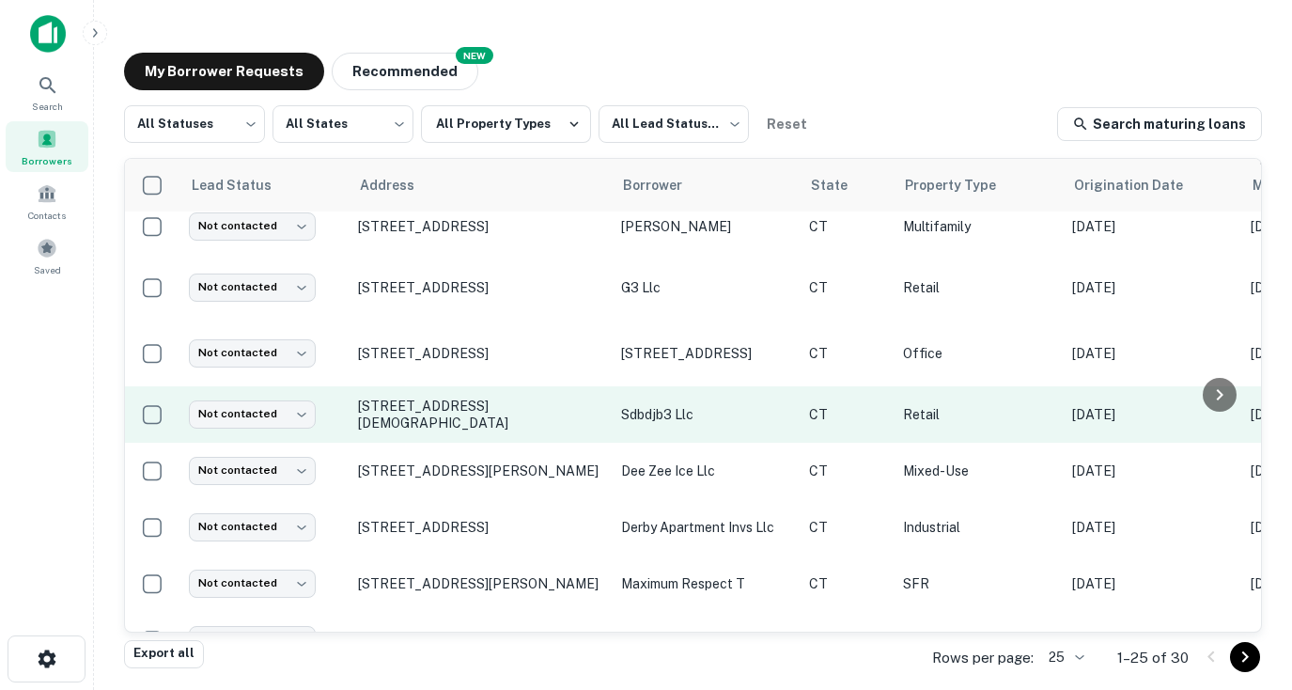
click at [678, 412] on p "sdbdjb3 llc" at bounding box center [705, 414] width 169 height 21
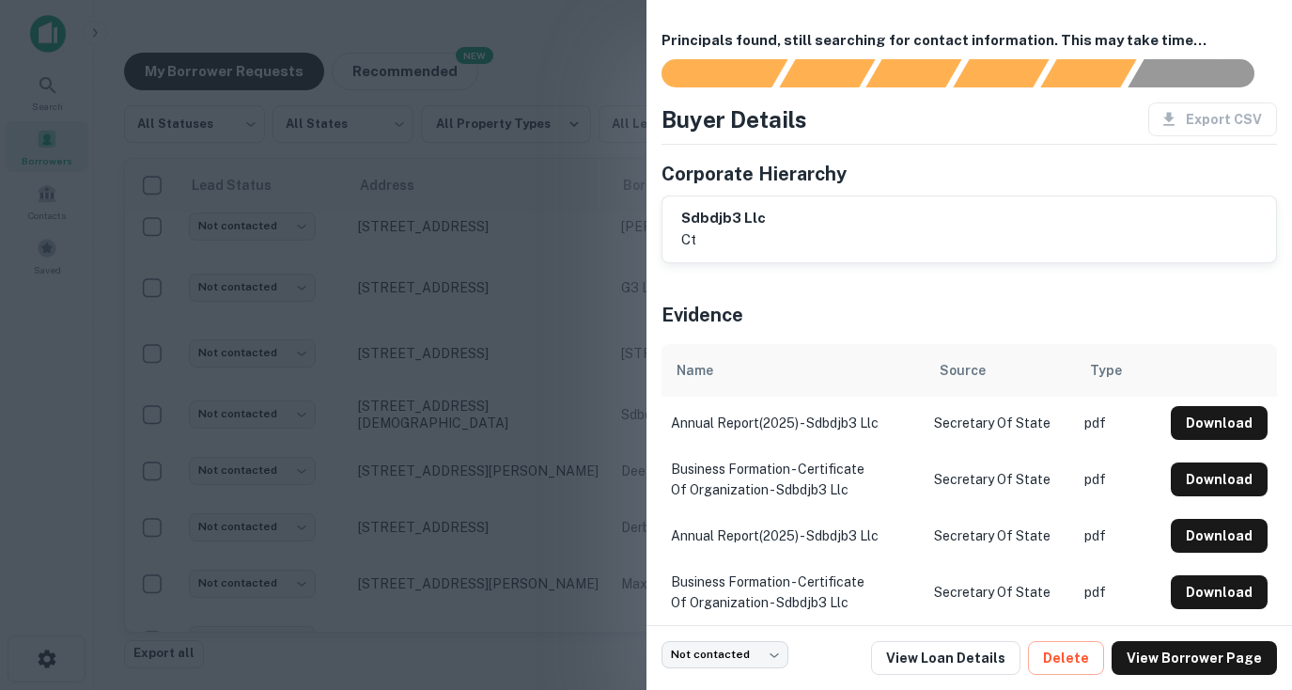
click at [562, 294] on div at bounding box center [646, 345] width 1292 height 690
